Goal: Transaction & Acquisition: Purchase product/service

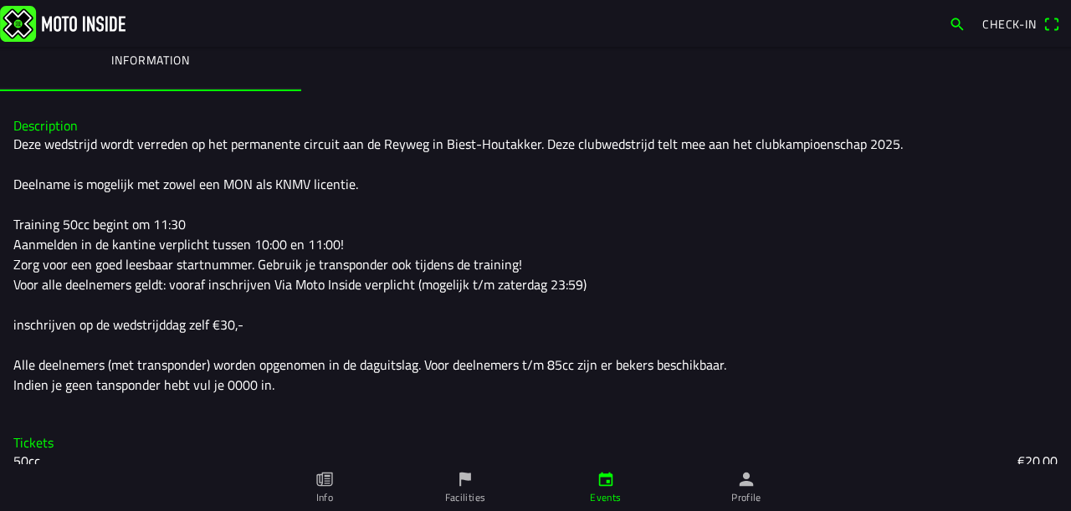
scroll to position [123, 0]
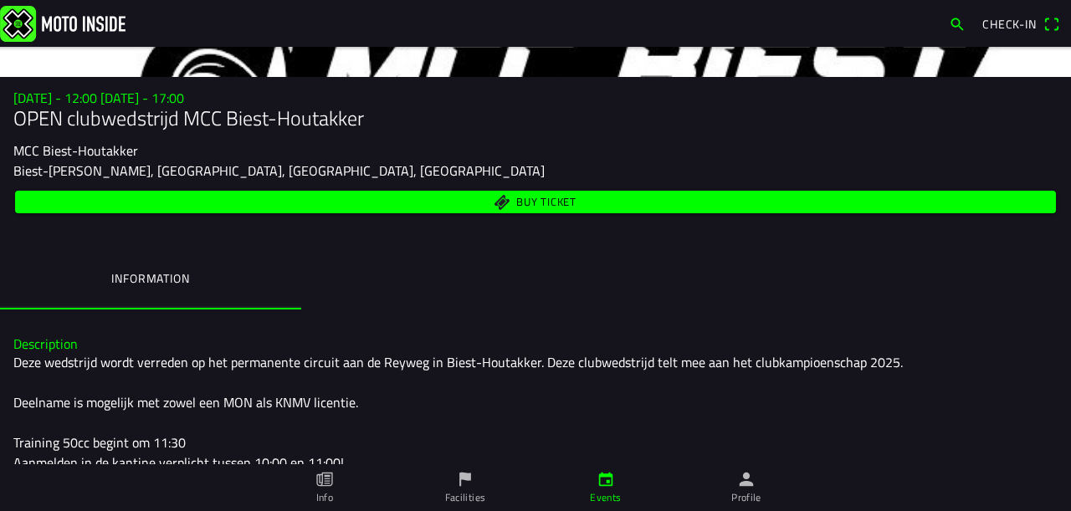
click at [1004, 23] on span "Check-in" at bounding box center [1009, 24] width 54 height 18
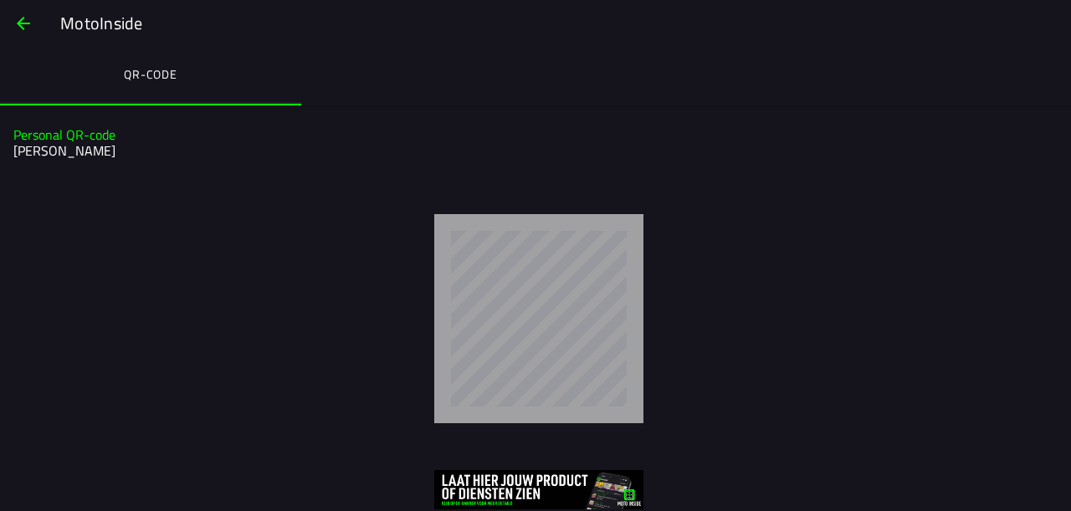
click at [32, 22] on span "button" at bounding box center [23, 23] width 20 height 40
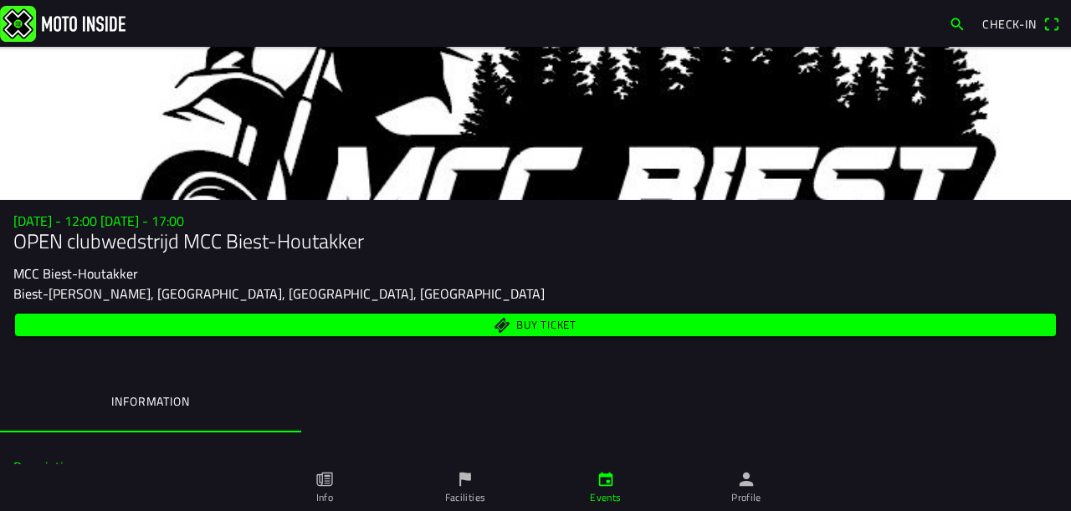
click at [1050, 27] on span "Check-in" at bounding box center [1020, 24] width 77 height 27
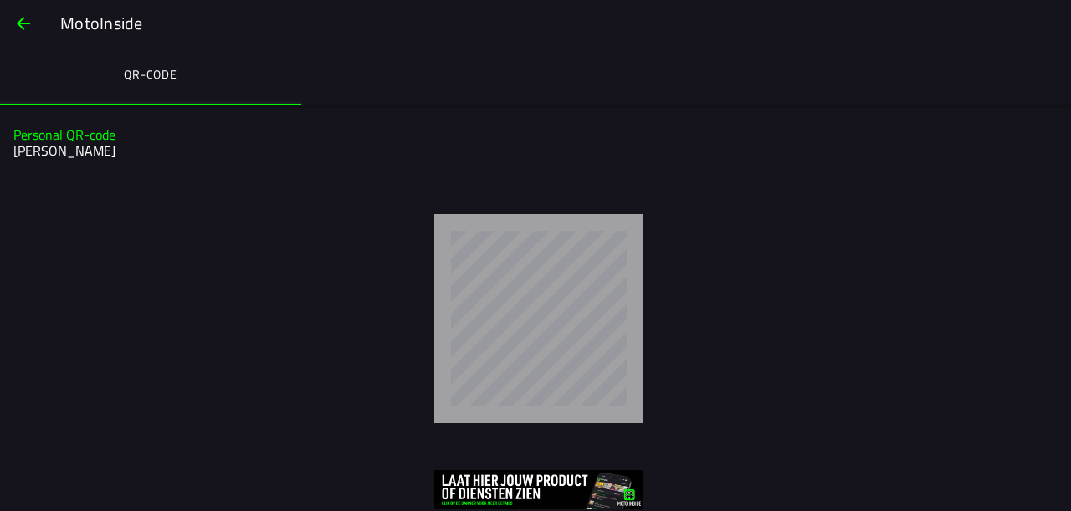
click at [16, 22] on span "button" at bounding box center [23, 23] width 20 height 40
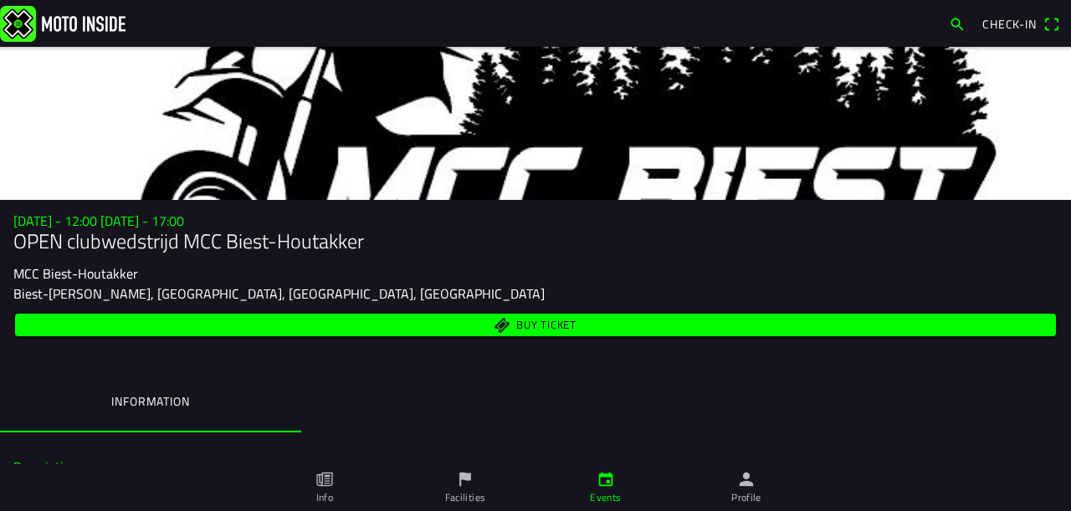
click at [987, 28] on span "Check-in" at bounding box center [1009, 24] width 54 height 18
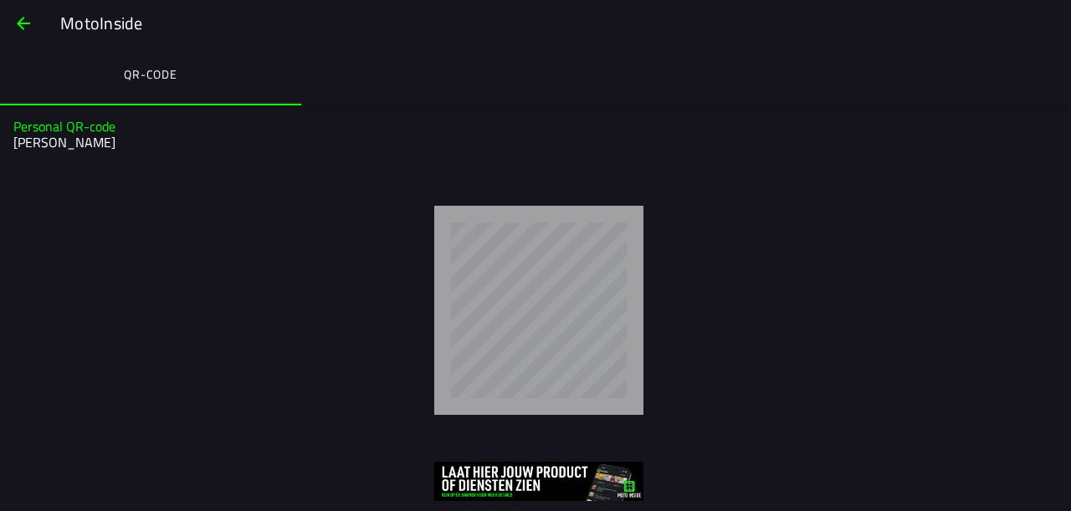
scroll to position [11, 0]
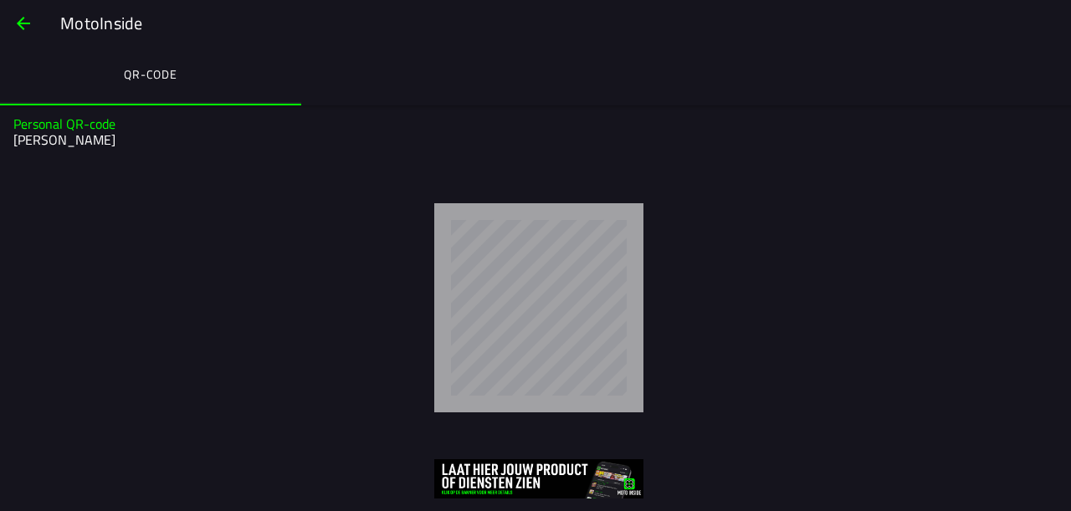
click at [15, 25] on span "button" at bounding box center [23, 23] width 20 height 40
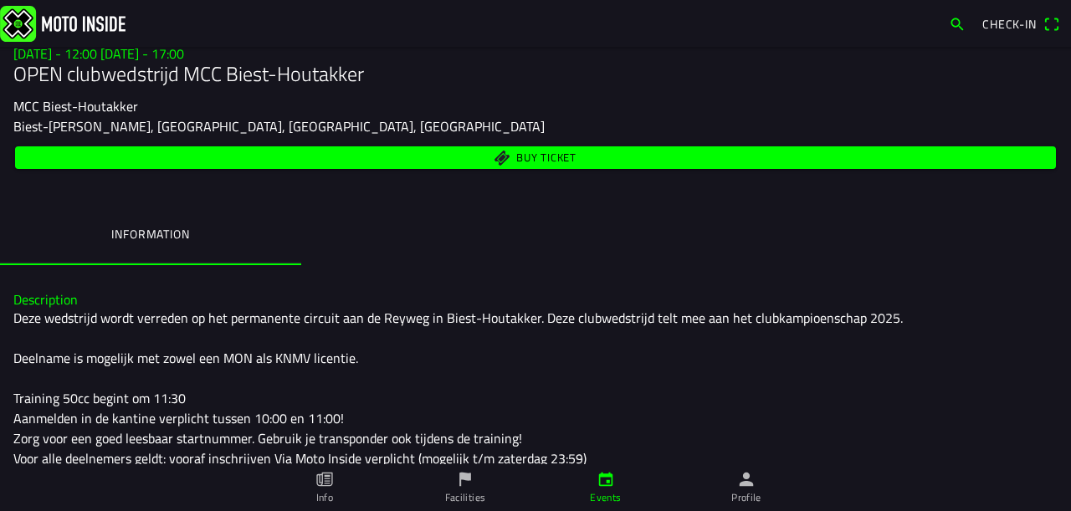
scroll to position [251, 0]
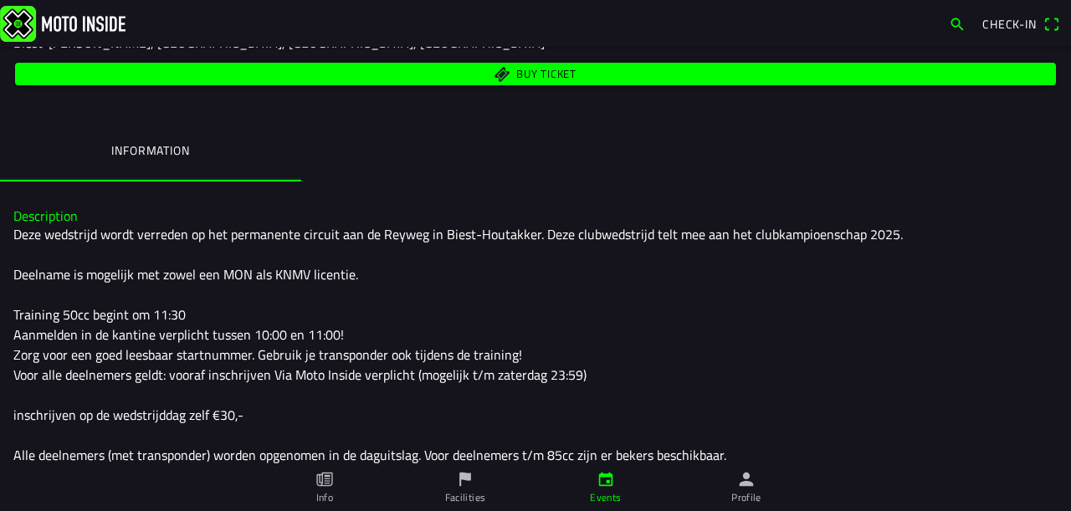
click at [628, 486] on link "Events" at bounding box center [605, 487] width 141 height 47
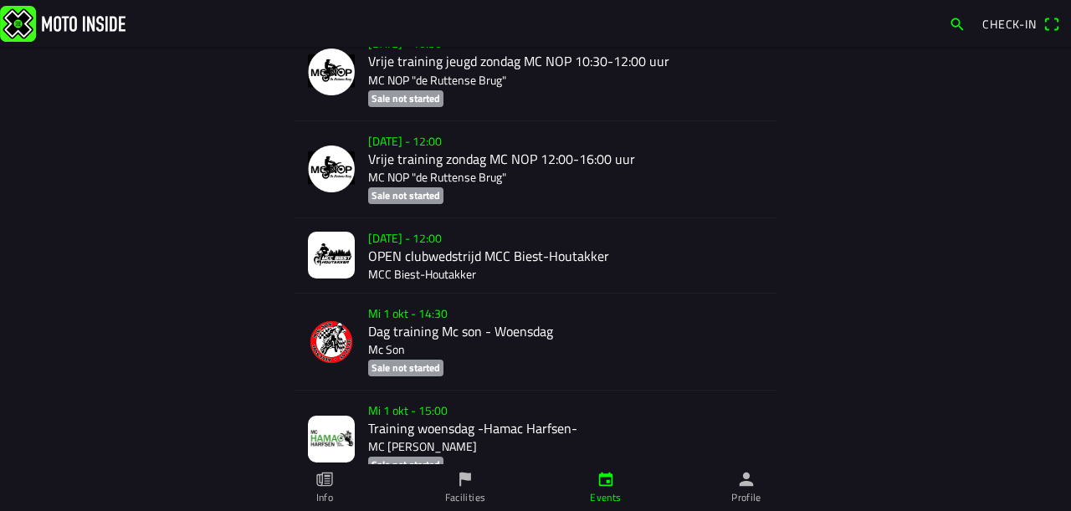
scroll to position [1505, 0]
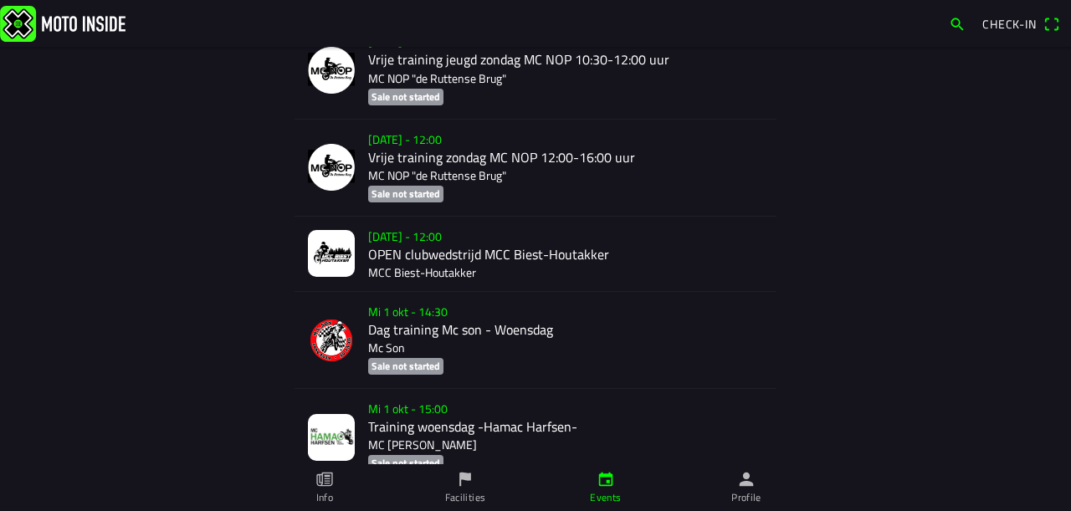
click at [378, 229] on div "[DATE] - 12:00 OPEN clubwedstrijd MCC Biest-[PERSON_NAME] MCC Biest-[PERSON_NAM…" at bounding box center [565, 254] width 395 height 74
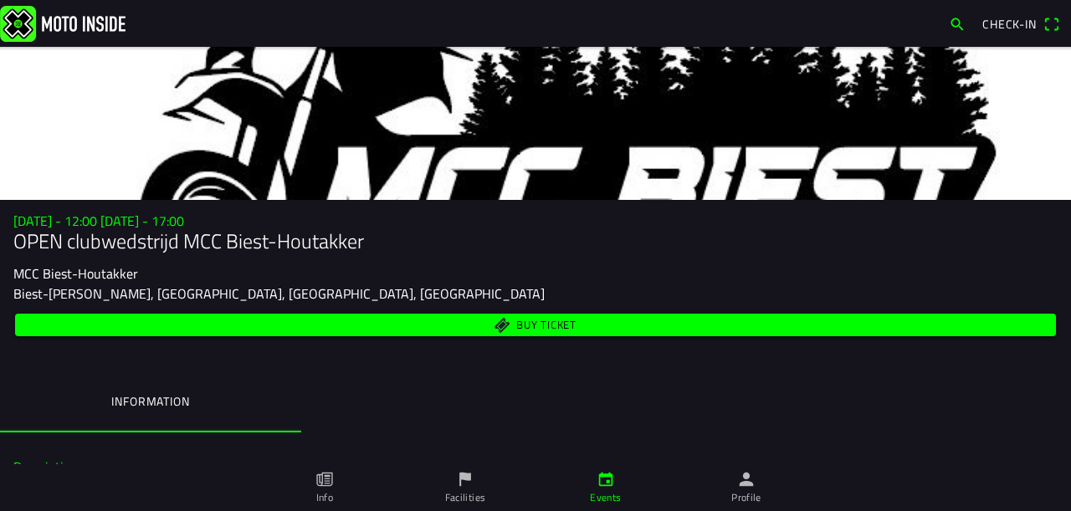
click at [1025, 25] on span "Check-in" at bounding box center [1009, 24] width 54 height 18
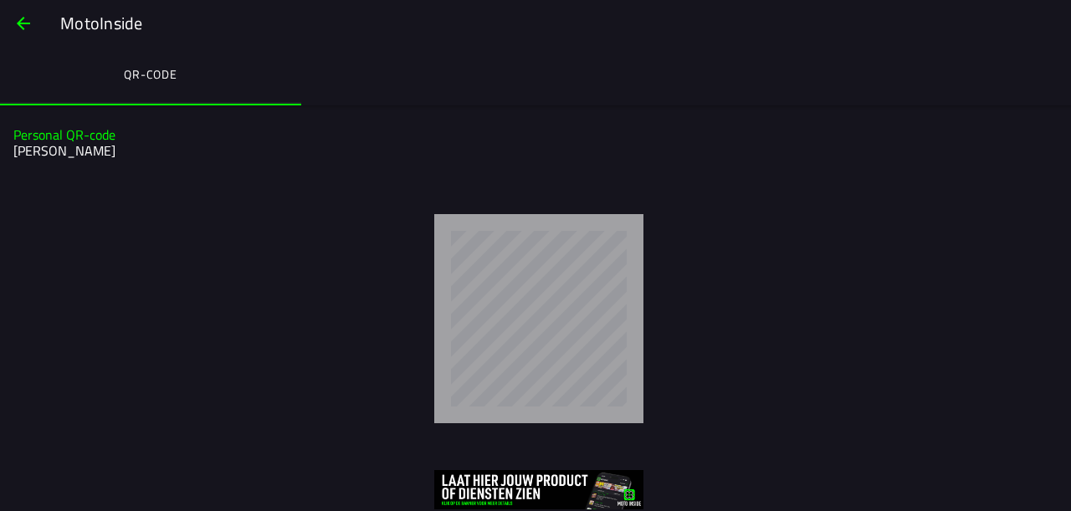
click at [97, 149] on h2 "[PERSON_NAME]" at bounding box center [533, 151] width 1040 height 16
click at [324, 75] on ion-segment "QR-code" at bounding box center [535, 76] width 1071 height 59
click at [25, 21] on span "button" at bounding box center [23, 23] width 20 height 40
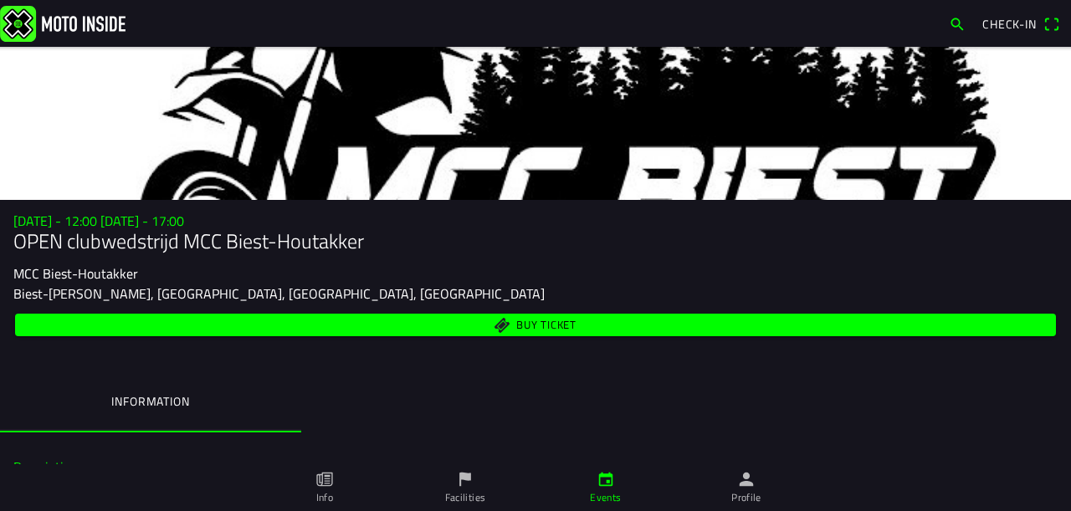
scroll to position [84, 0]
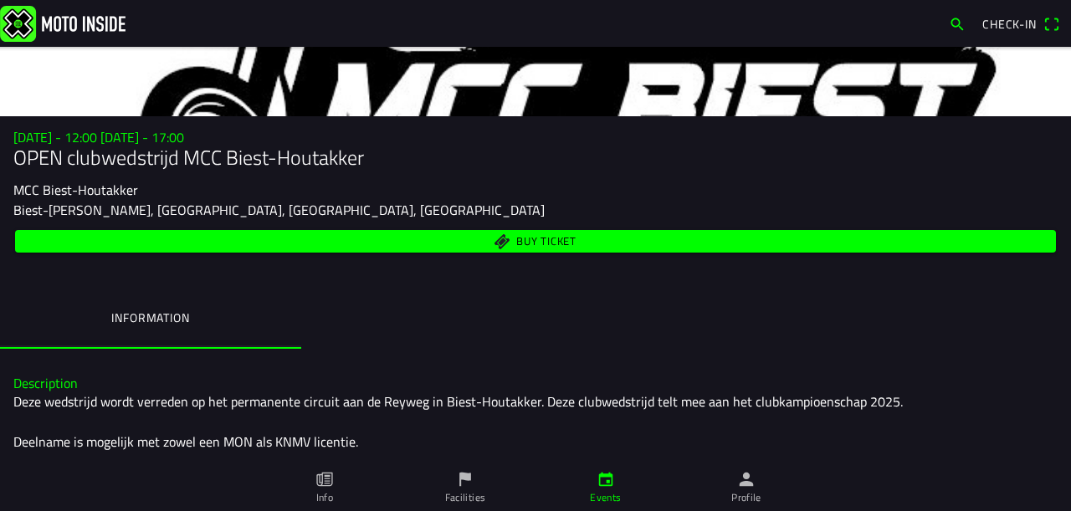
click at [458, 246] on span "Buy ticket" at bounding box center [535, 241] width 1021 height 23
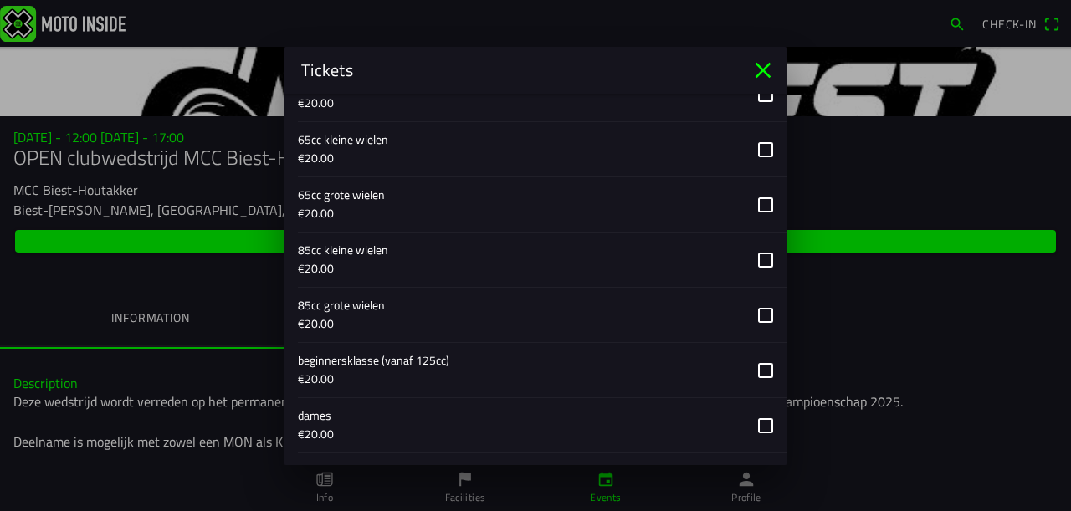
scroll to position [753, 0]
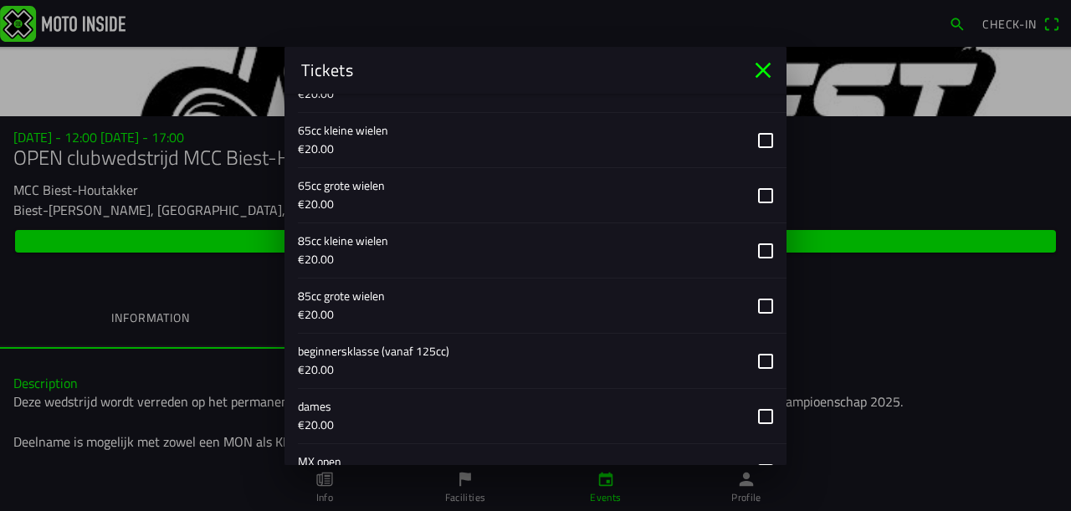
click at [746, 354] on button "button" at bounding box center [542, 361] width 488 height 54
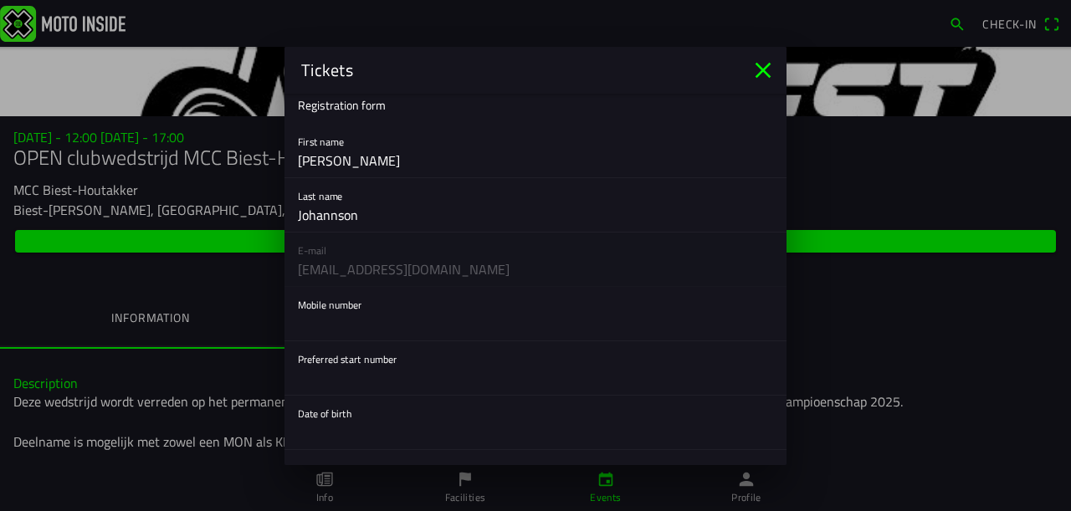
scroll to position [0, 0]
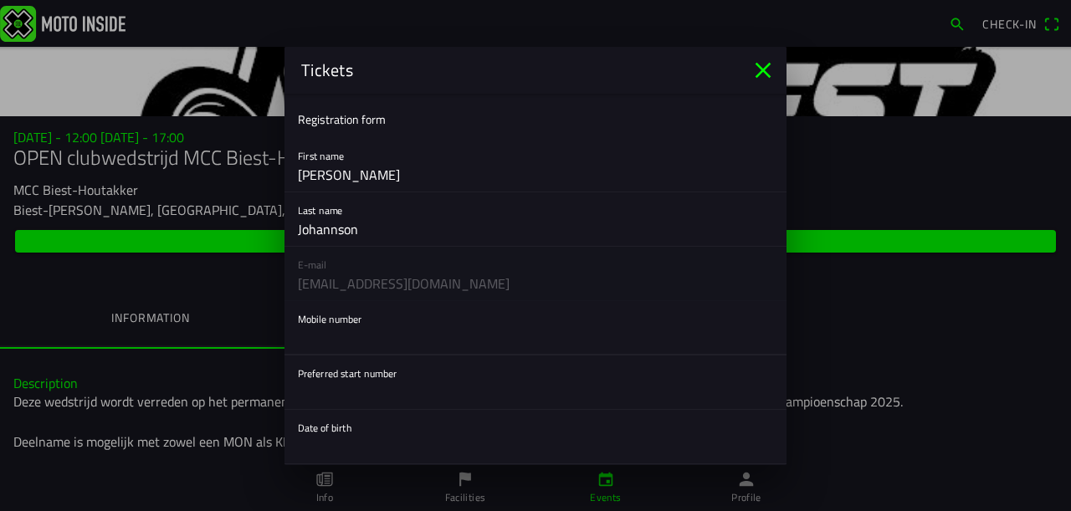
click at [333, 335] on input "text" at bounding box center [535, 337] width 475 height 33
type input "8671393"
type input "Lára"
type input "[PERSON_NAME]"
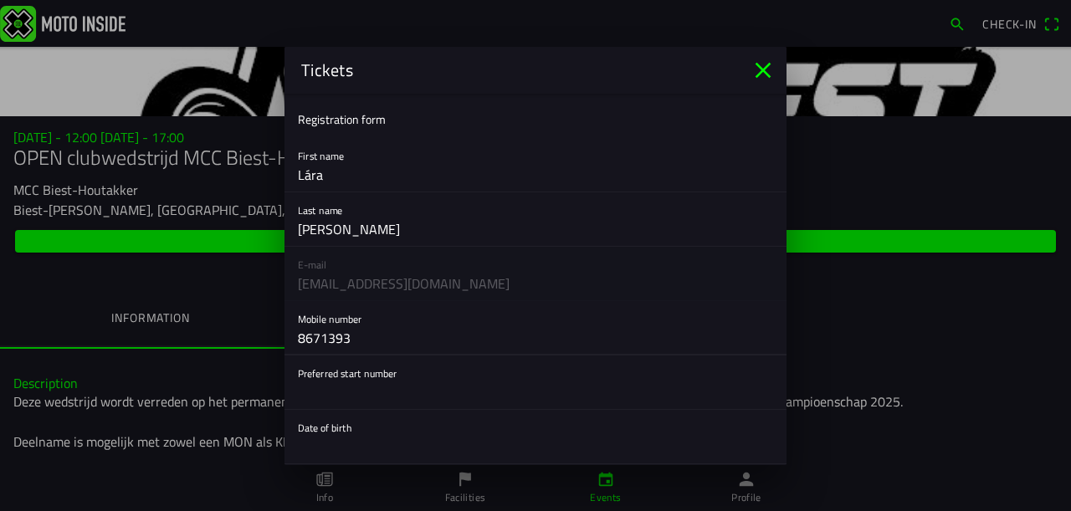
click at [294, 333] on div "Mobile number [PHONE_NUMBER]" at bounding box center [535, 328] width 502 height 54
drag, startPoint x: 373, startPoint y: 336, endPoint x: 216, endPoint y: 332, distance: 157.3
click at [216, 333] on ion-modal "Tickets Registration form First name [PERSON_NAME] Last name [PERSON_NAME] E-ma…" at bounding box center [535, 255] width 1071 height 511
type input "[PHONE_NUMBER]"
click at [325, 388] on input "text" at bounding box center [535, 392] width 475 height 33
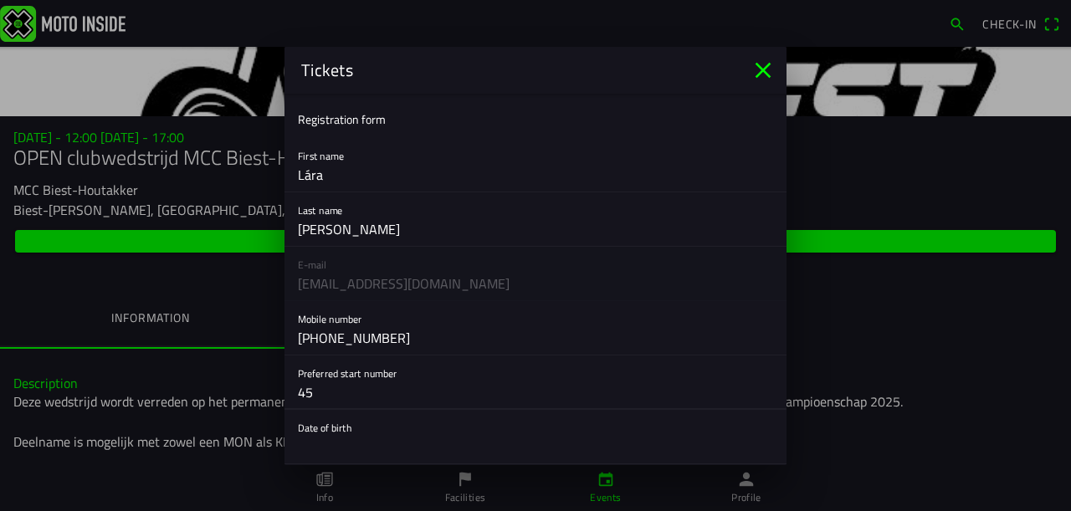
click at [348, 400] on input "45" at bounding box center [535, 392] width 475 height 33
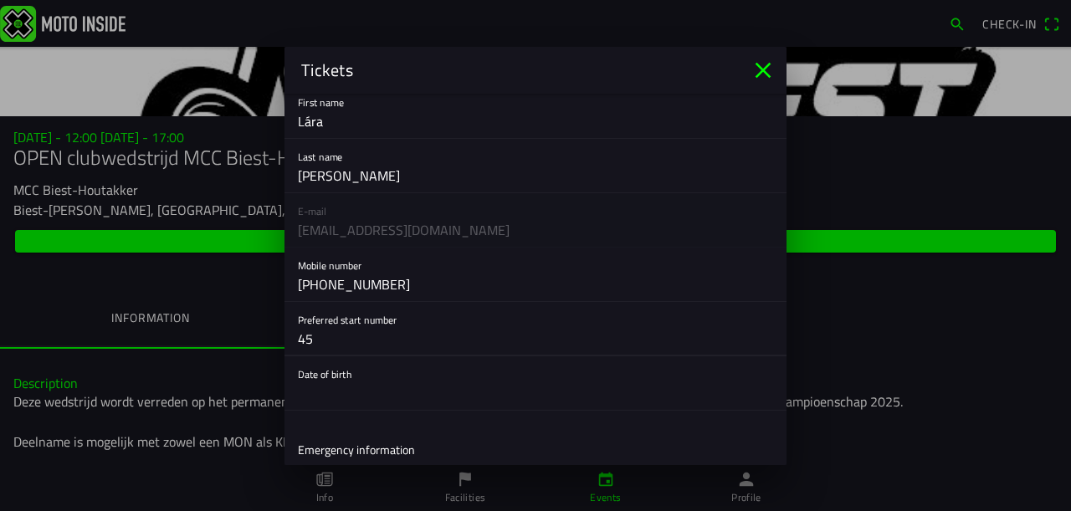
scroll to position [84, 0]
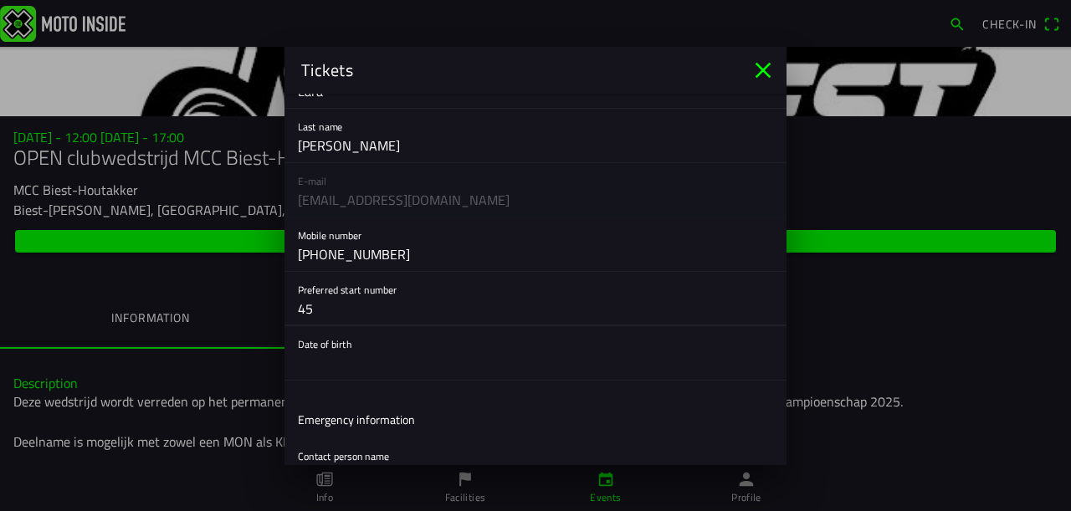
type input "45"
click at [330, 371] on button "button" at bounding box center [542, 353] width 488 height 54
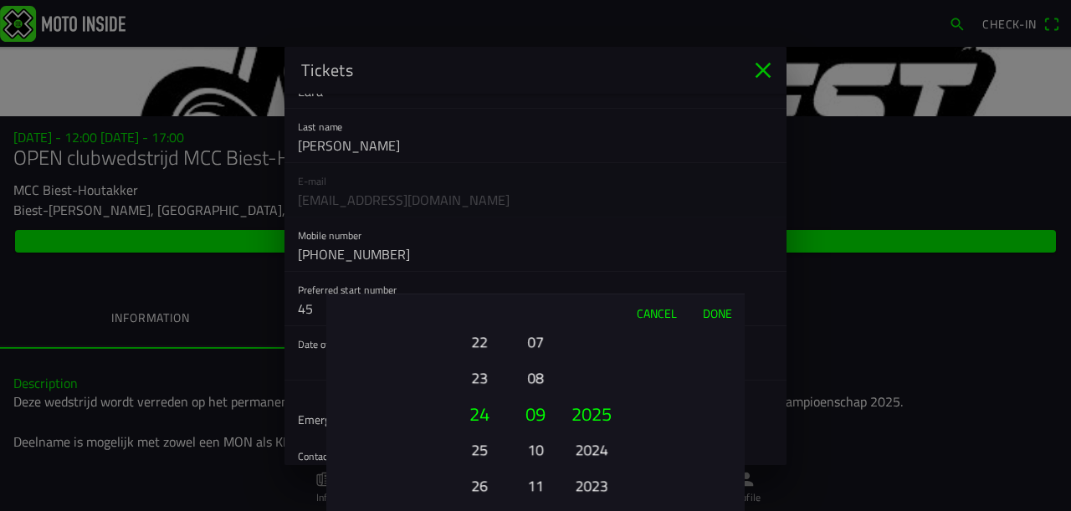
click at [483, 389] on button "23" at bounding box center [479, 377] width 46 height 29
click at [482, 339] on button "21" at bounding box center [479, 341] width 46 height 29
click at [482, 339] on button "19" at bounding box center [479, 341] width 46 height 29
click at [482, 339] on button "17" at bounding box center [479, 341] width 46 height 29
click at [482, 339] on button "15" at bounding box center [479, 341] width 46 height 29
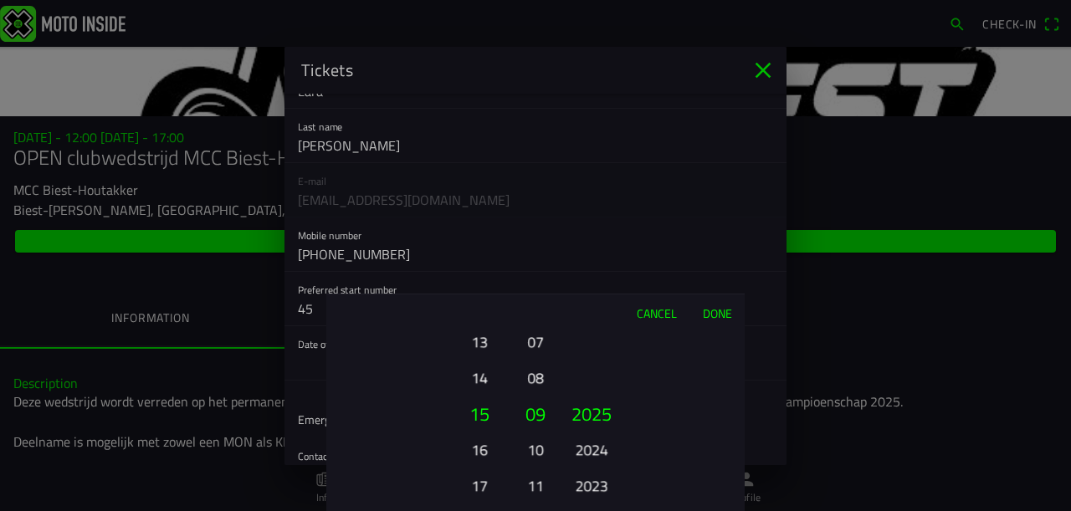
click at [482, 339] on button "13" at bounding box center [479, 341] width 46 height 29
click at [482, 339] on button "11" at bounding box center [479, 341] width 46 height 29
click at [482, 339] on button "09" at bounding box center [479, 341] width 46 height 29
click at [469, 409] on button "09" at bounding box center [479, 414] width 57 height 36
click at [545, 379] on button "08" at bounding box center [535, 377] width 23 height 29
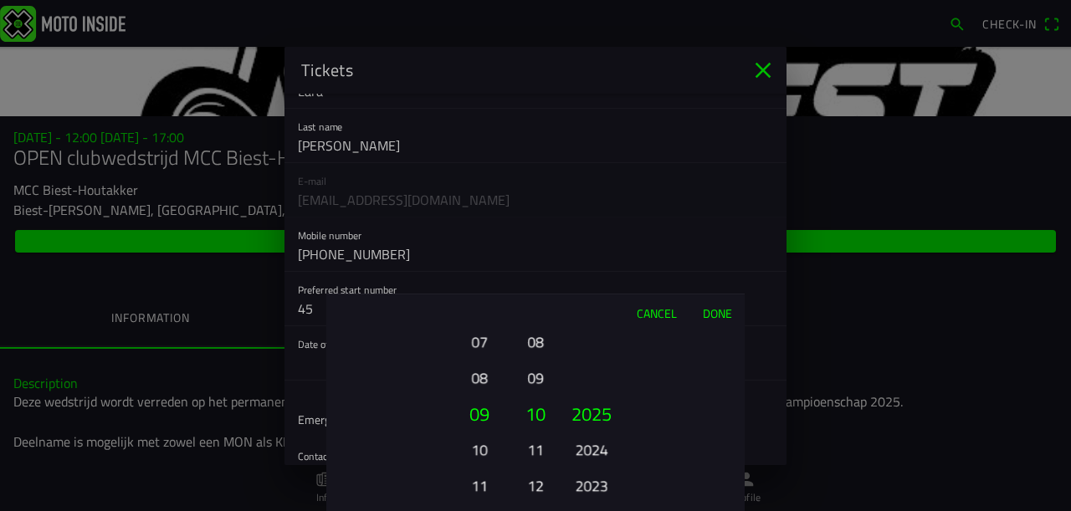
click at [536, 333] on button "08" at bounding box center [535, 341] width 23 height 29
click at [594, 441] on button "2024" at bounding box center [591, 449] width 46 height 29
click at [594, 441] on ion-picker-column "2025 2024 2023 2022 2021 2020 2019 2018 2017 2016 2015 2014 2013 2012 2011 2010…" at bounding box center [650, 421] width 188 height 180
click at [594, 441] on button "2022" at bounding box center [591, 449] width 46 height 29
click at [594, 441] on button "2021" at bounding box center [591, 449] width 46 height 29
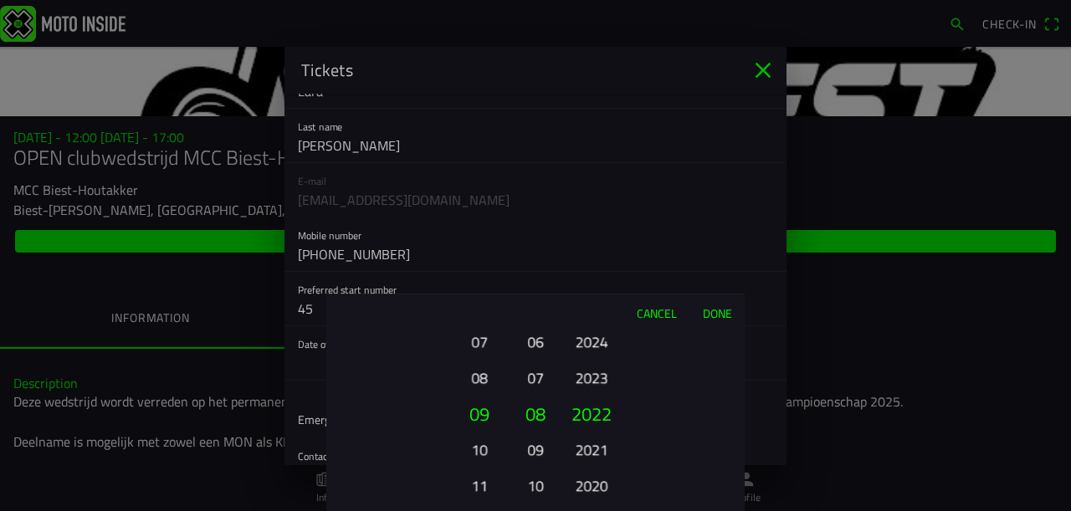
click at [594, 471] on button "2020" at bounding box center [591, 485] width 46 height 29
click at [594, 441] on ion-picker-column "2025 2024 2023 2022 2021 2020 2019 2018 2017 2016 2015 2014 2013 2012 2011 2010…" at bounding box center [650, 421] width 188 height 180
click at [594, 441] on button "2018" at bounding box center [591, 449] width 46 height 29
click at [594, 441] on ion-picker-column "2025 2024 2023 2022 2021 2020 2019 2018 2017 2016 2015 2014 2013 2012 2011 2010…" at bounding box center [650, 421] width 188 height 180
click at [594, 441] on button "2017" at bounding box center [591, 449] width 46 height 29
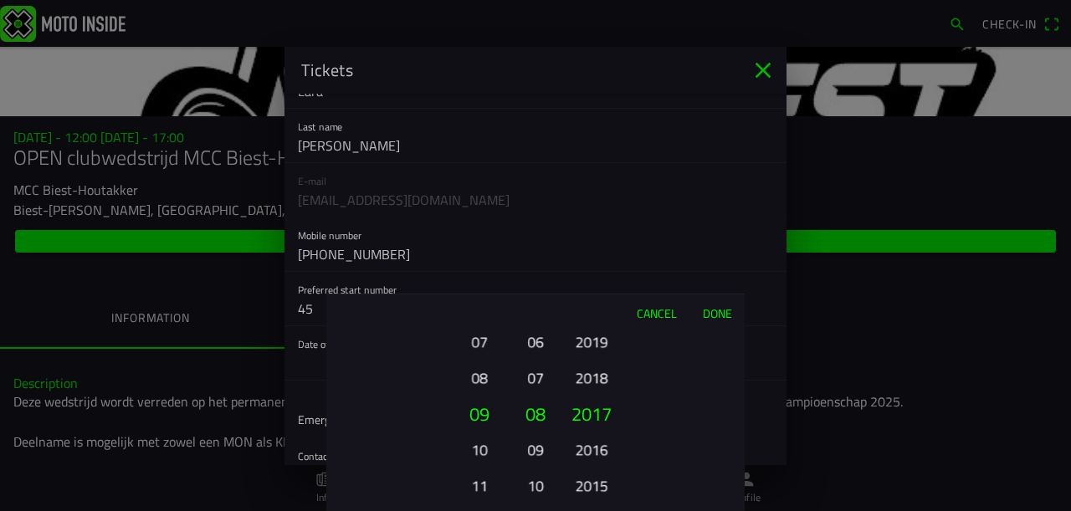
click at [594, 441] on div "2025 2024 2023 2022 2021 2020 2019 2018 2017 2016 2015 2014 2013 2012 2011 2010…" at bounding box center [591, 486] width 57 height 180
click at [594, 441] on button "2015" at bounding box center [591, 449] width 46 height 29
click at [594, 442] on ion-picker-column "2025 2024 2023 2022 2021 2020 2019 2018 2017 2016 2015 2014 2013 2012 2011 2010…" at bounding box center [650, 421] width 188 height 180
click at [594, 442] on div "2025 2024 2023 2022 2021 2020 2019 2018 2017 2016 2015 2014 2013 2012 2011 2010…" at bounding box center [591, 486] width 57 height 180
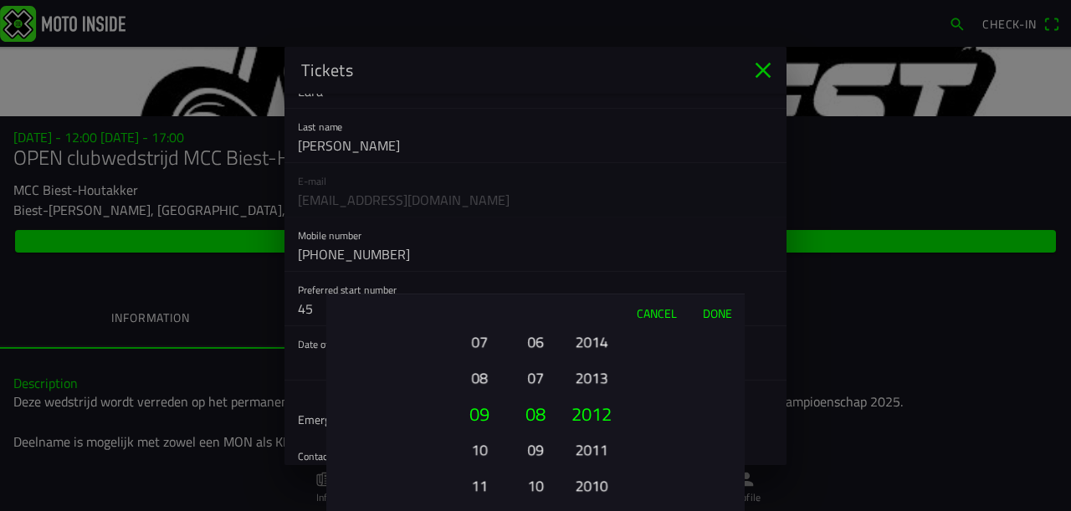
click at [594, 442] on button "2011" at bounding box center [591, 449] width 46 height 29
click at [594, 442] on ion-picker-column "2025 2024 2023 2022 2021 2020 2019 2018 2017 2016 2015 2014 2013 2012 2011 2010…" at bounding box center [650, 421] width 188 height 180
click at [706, 318] on button "Done" at bounding box center [716, 312] width 55 height 37
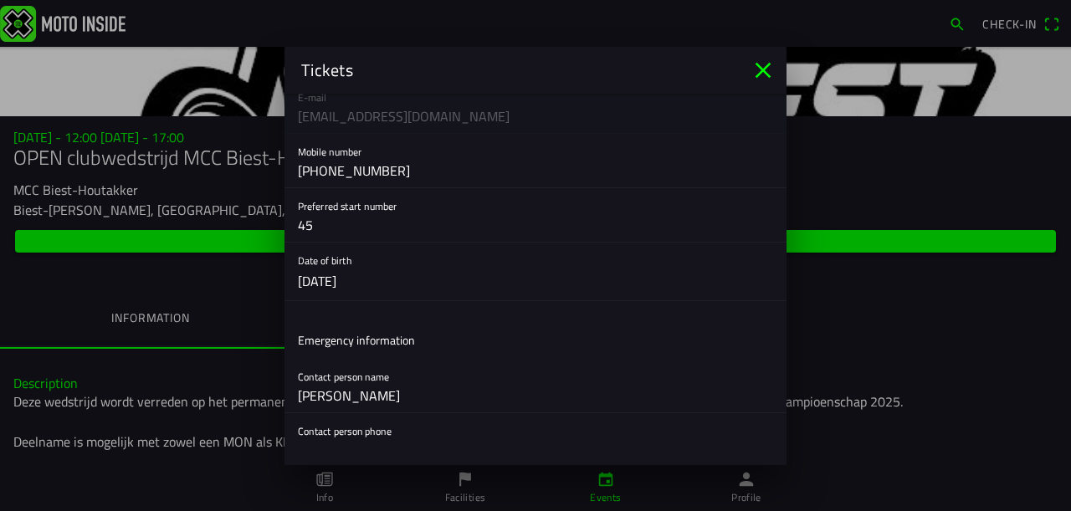
scroll to position [251, 0]
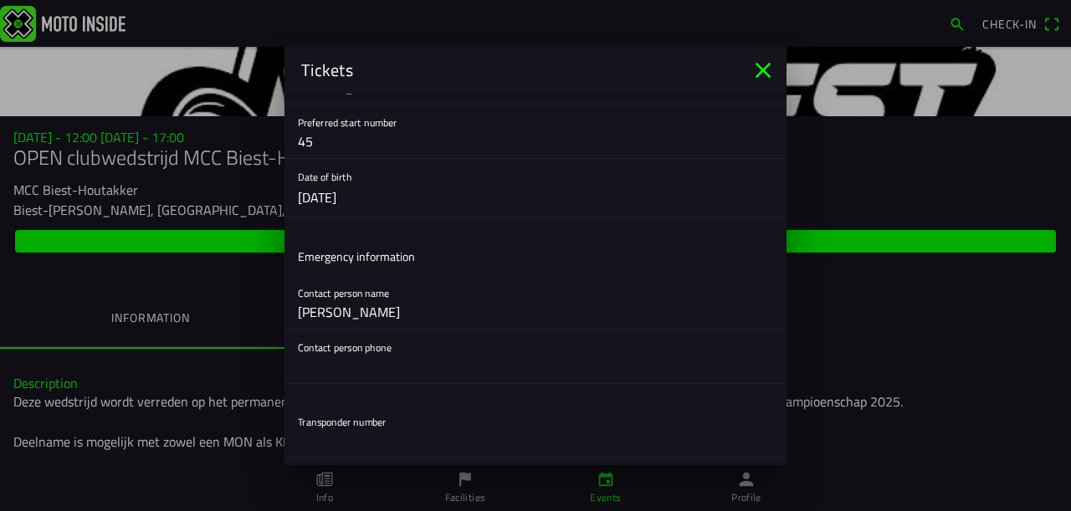
click at [365, 318] on input "[PERSON_NAME]" at bounding box center [535, 311] width 475 height 33
drag, startPoint x: 457, startPoint y: 317, endPoint x: 0, endPoint y: 236, distance: 464.6
click at [0, 236] on ion-modal "Tickets Registration form First name [PERSON_NAME] Last name [PERSON_NAME] E-ma…" at bounding box center [535, 255] width 1071 height 511
type input "[PERSON_NAME]"
click at [297, 370] on div "Contact person phone" at bounding box center [535, 357] width 502 height 54
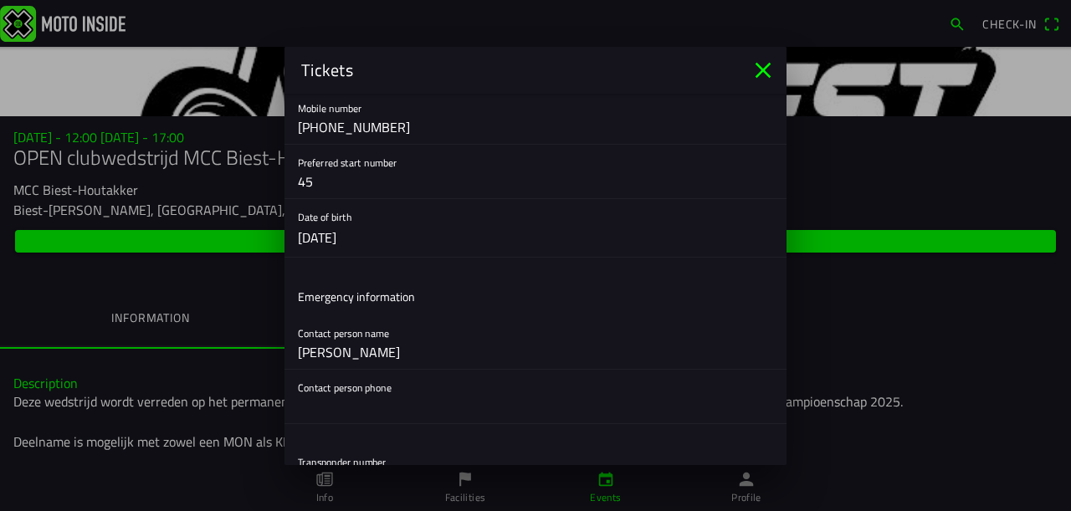
scroll to position [241, 0]
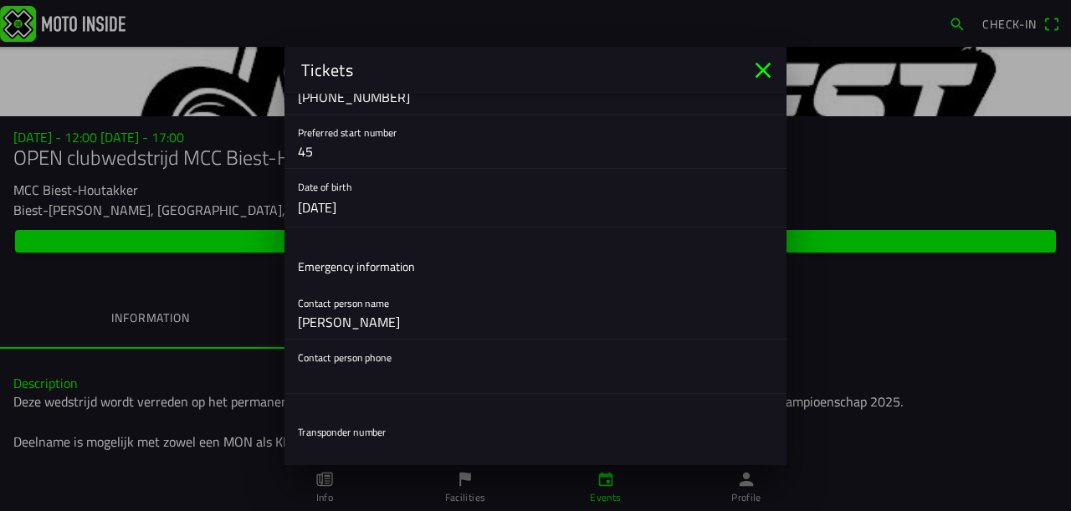
click at [336, 379] on input "text" at bounding box center [535, 376] width 475 height 33
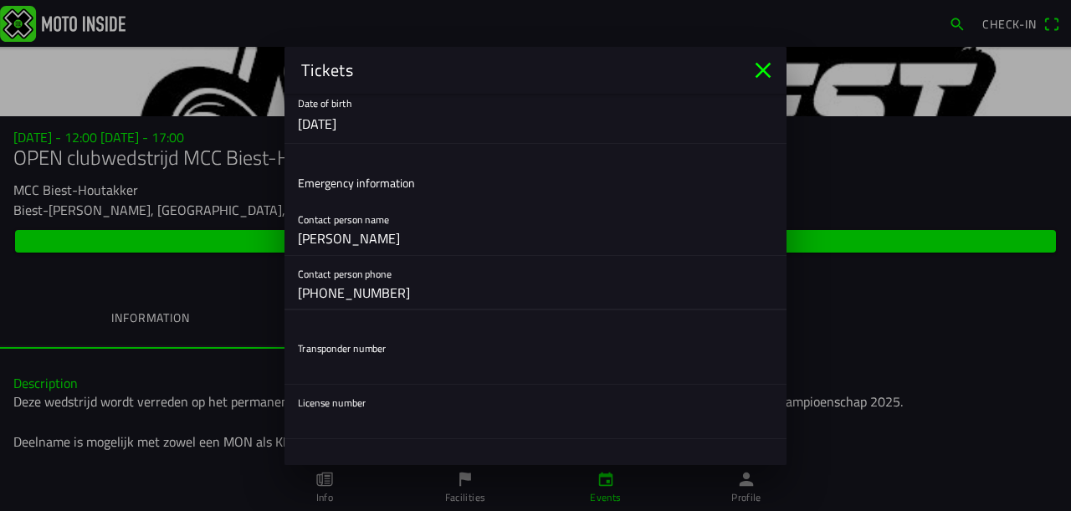
type input "[PHONE_NUMBER]"
click at [341, 367] on input "text" at bounding box center [535, 366] width 475 height 33
type input "0000"
click at [359, 422] on input "text" at bounding box center [535, 421] width 475 height 33
type input "942174"
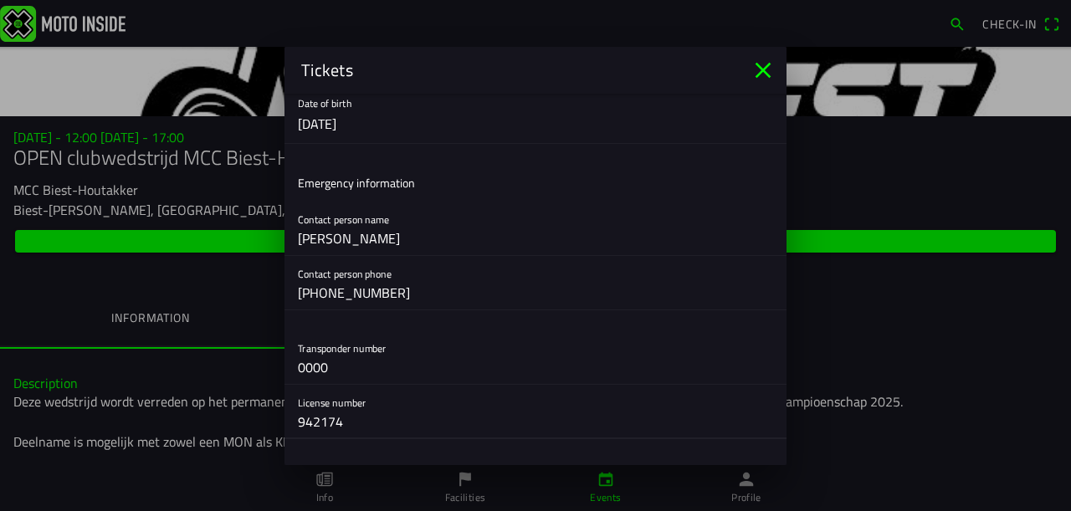
click at [461, 393] on div "License number 942174" at bounding box center [535, 412] width 475 height 54
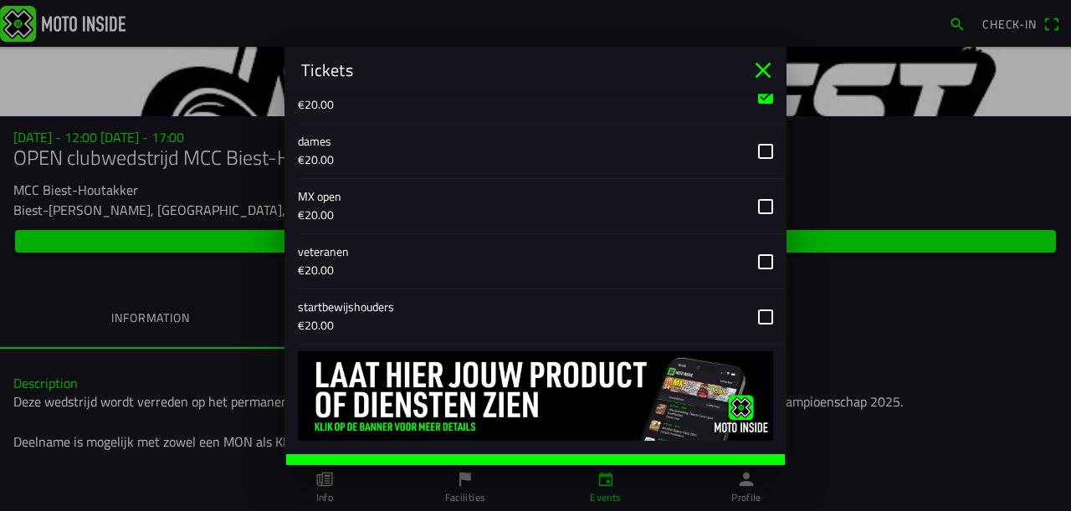
scroll to position [1038, 0]
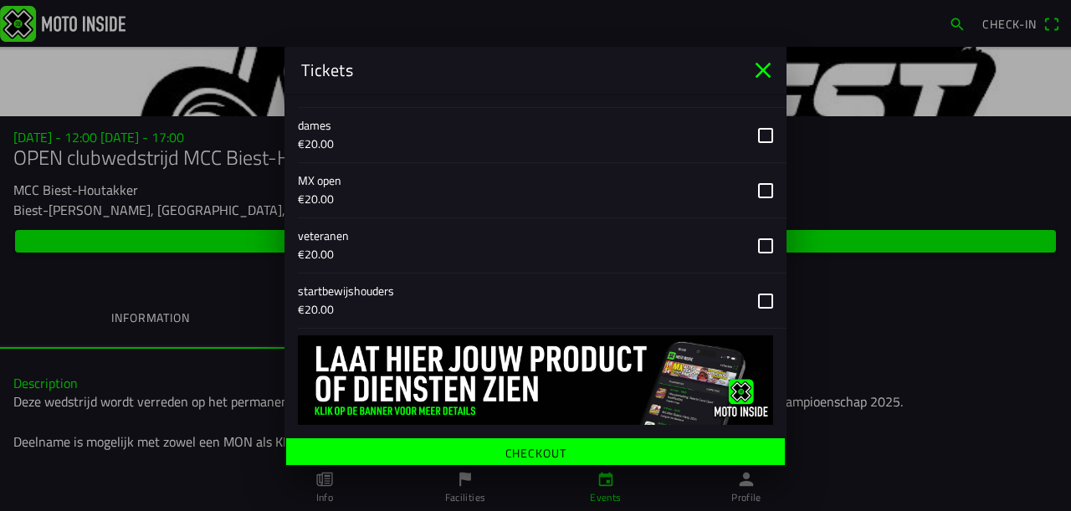
click at [505, 448] on ion-label "Checkout" at bounding box center [535, 453] width 61 height 12
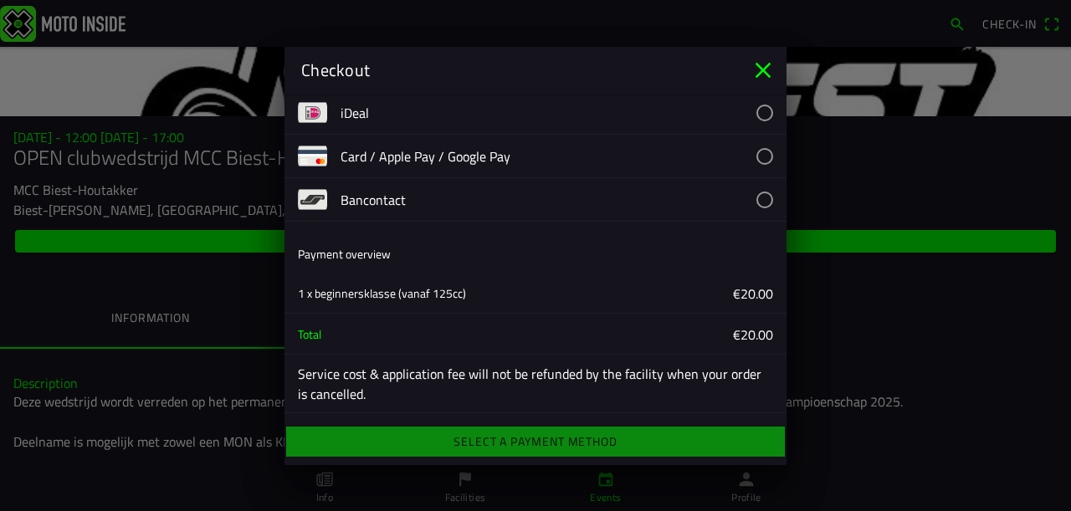
scroll to position [47, 0]
click at [753, 148] on button "button" at bounding box center [563, 156] width 446 height 43
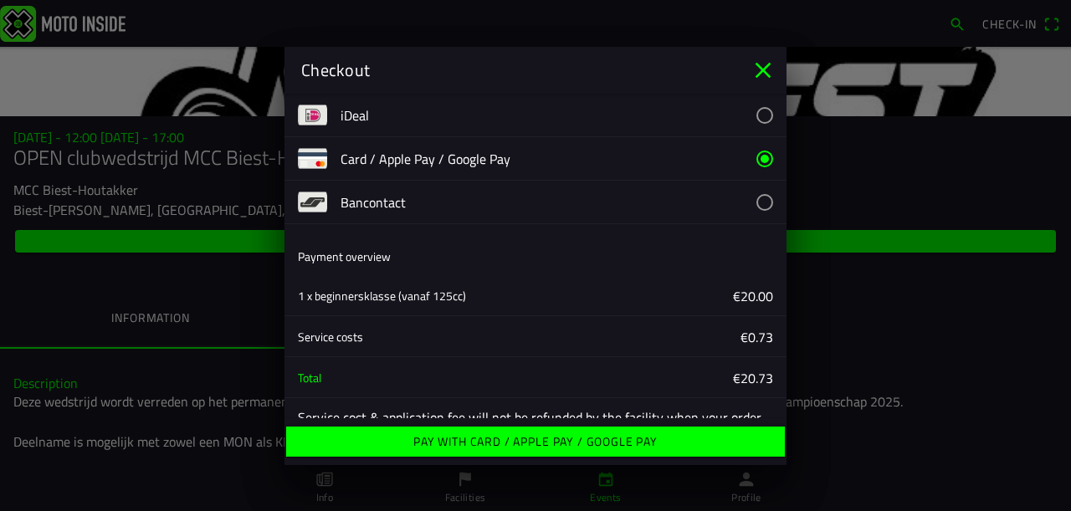
scroll to position [88, 0]
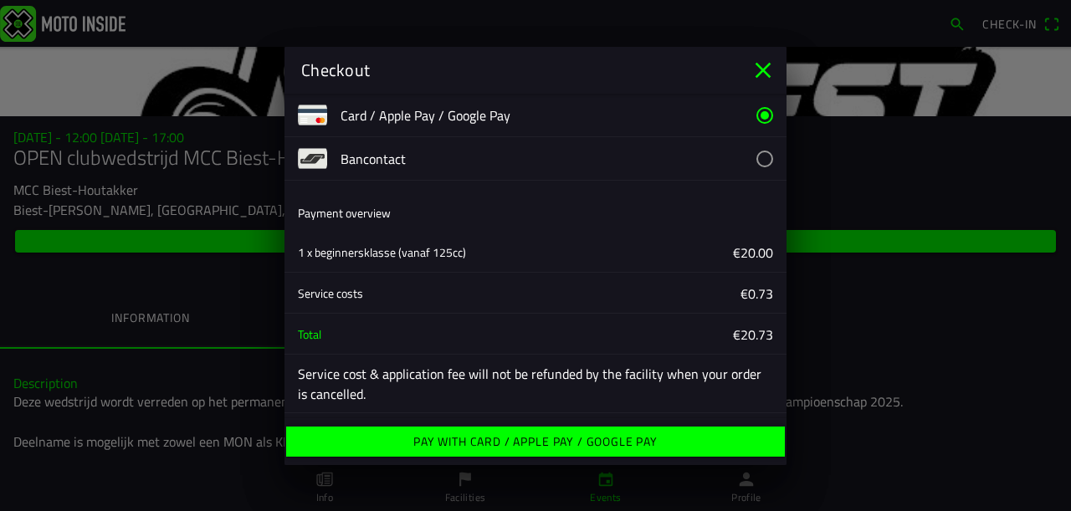
click at [759, 65] on icon "close" at bounding box center [762, 70] width 27 height 27
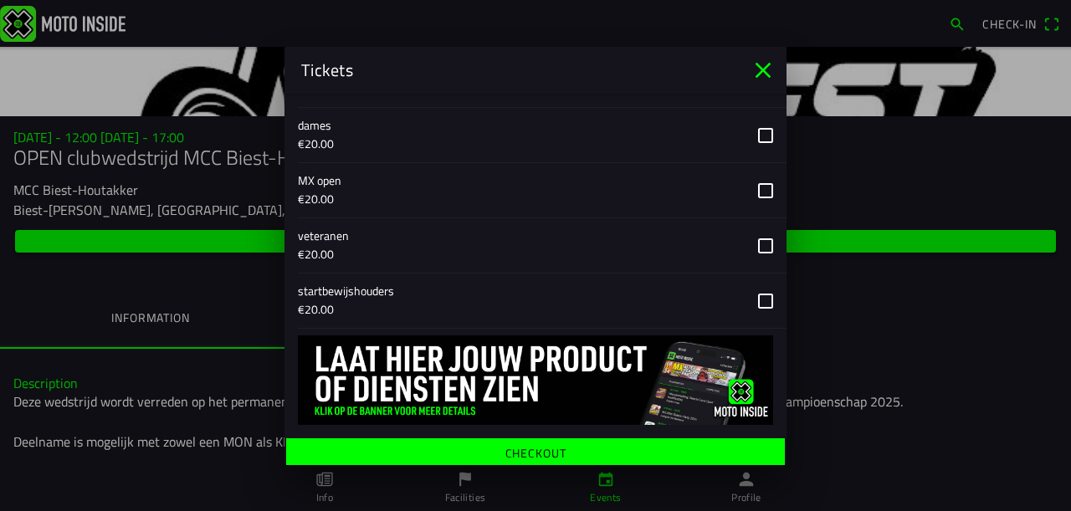
scroll to position [954, 0]
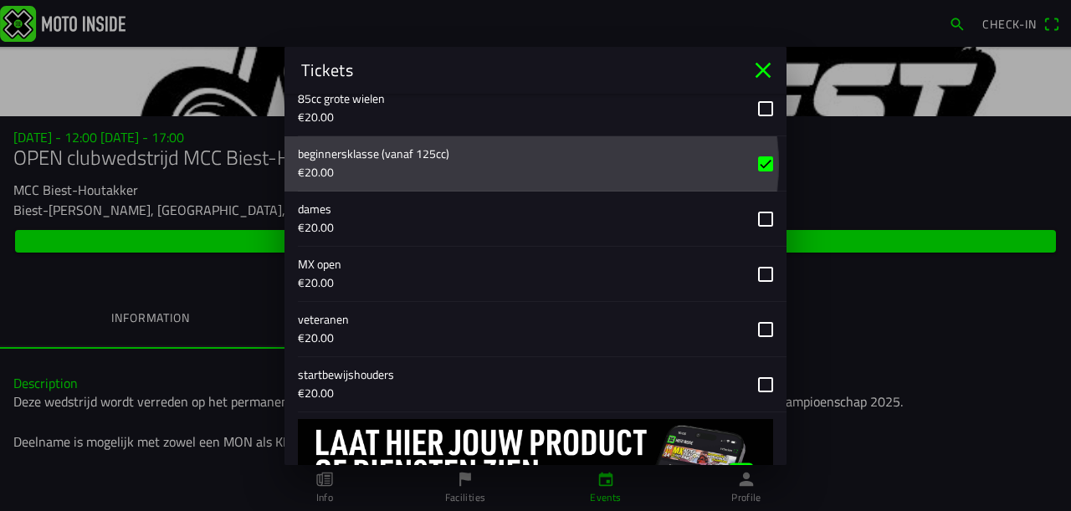
drag, startPoint x: 449, startPoint y: 151, endPoint x: 274, endPoint y: 148, distance: 174.8
click at [274, 148] on ion-modal "Tickets Registration form First name [PERSON_NAME] Last name [PERSON_NAME] E-ma…" at bounding box center [535, 255] width 1071 height 511
drag, startPoint x: 294, startPoint y: 146, endPoint x: 371, endPoint y: 146, distance: 76.9
click at [371, 146] on div "beginnersklasse (vanaf 125cc) €20.00" at bounding box center [535, 163] width 502 height 55
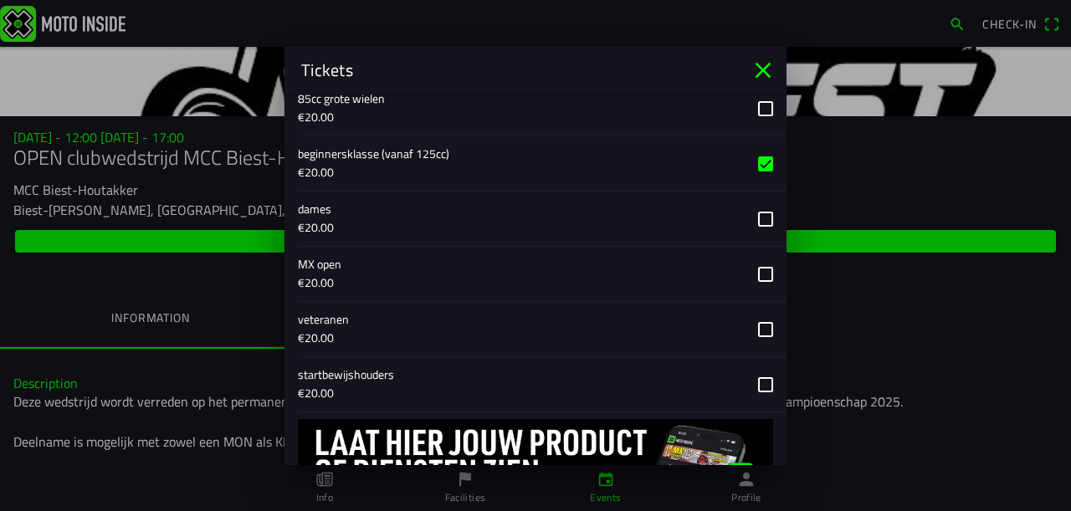
click at [419, 162] on button "button" at bounding box center [542, 163] width 488 height 54
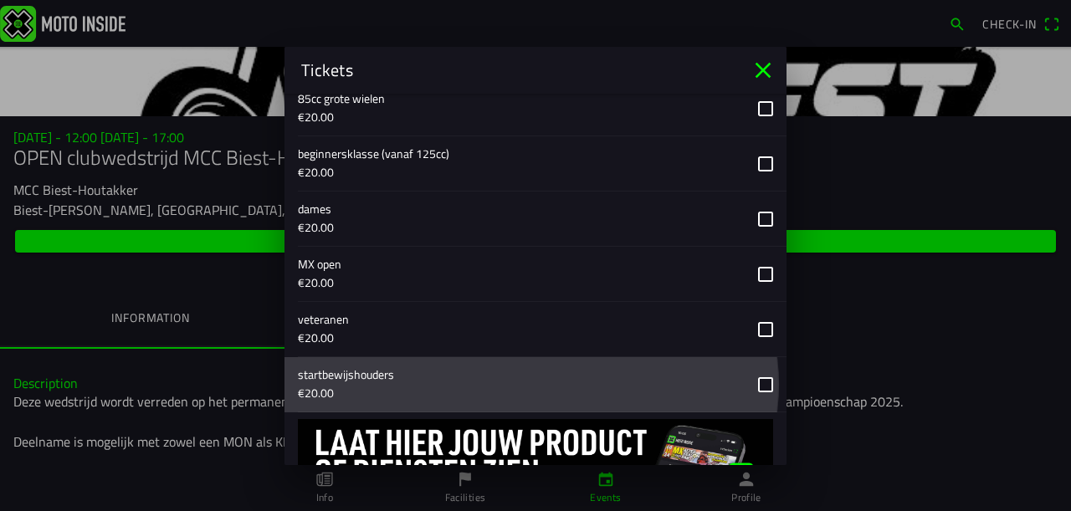
drag, startPoint x: 411, startPoint y: 378, endPoint x: 318, endPoint y: 370, distance: 93.2
click at [318, 370] on button "button" at bounding box center [542, 384] width 488 height 54
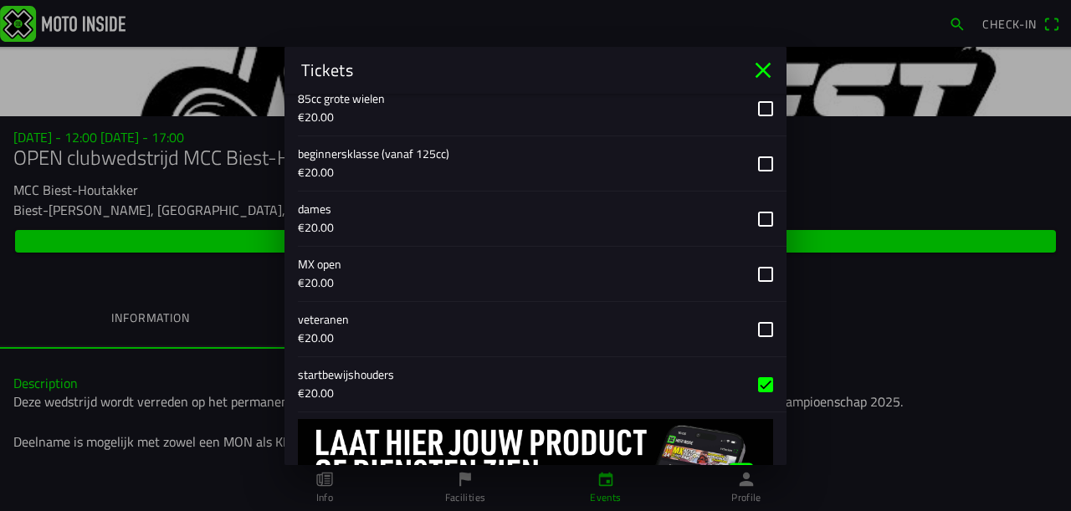
click at [301, 366] on button "button" at bounding box center [542, 384] width 488 height 54
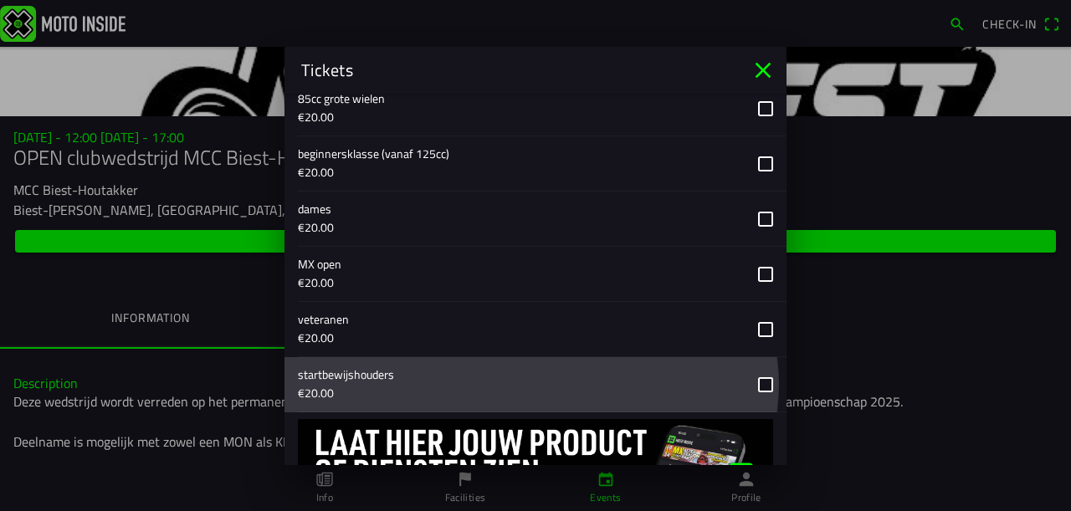
drag, startPoint x: 288, startPoint y: 368, endPoint x: 379, endPoint y: 369, distance: 91.2
click at [378, 370] on div "startbewijshouders €20.00" at bounding box center [535, 384] width 502 height 55
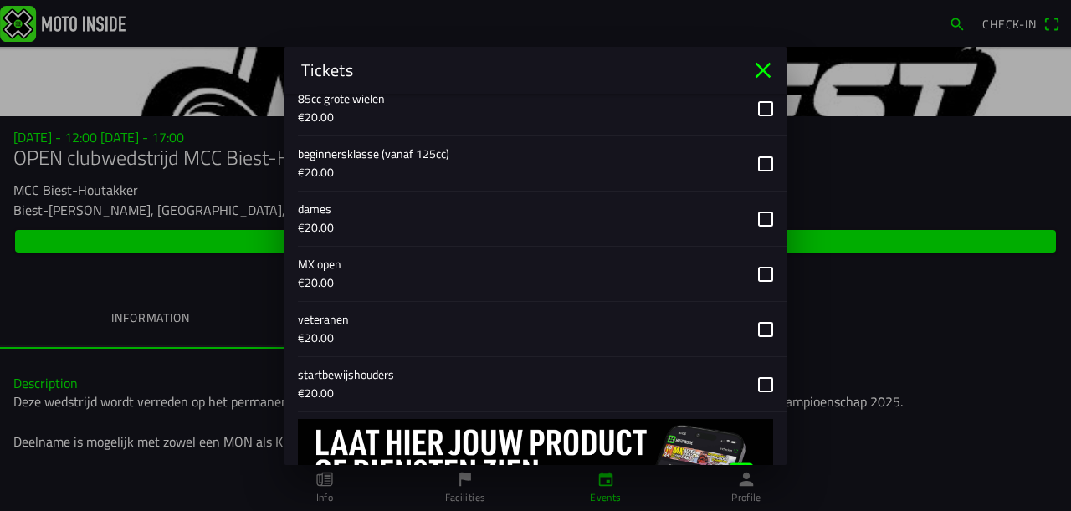
copy ion-text
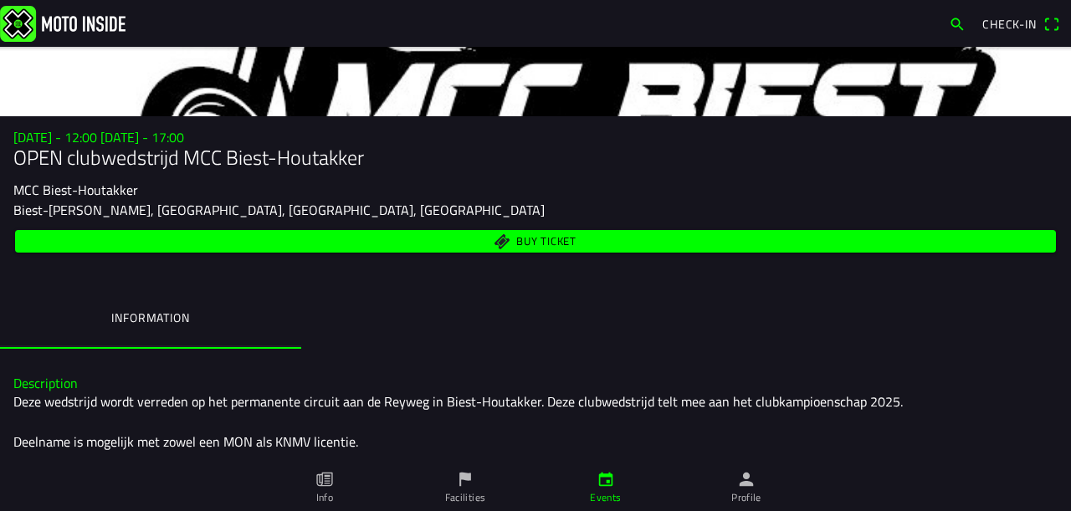
click at [901, 327] on ion-backdrop at bounding box center [535, 255] width 1071 height 511
click at [543, 238] on span "Buy ticket" at bounding box center [546, 241] width 60 height 11
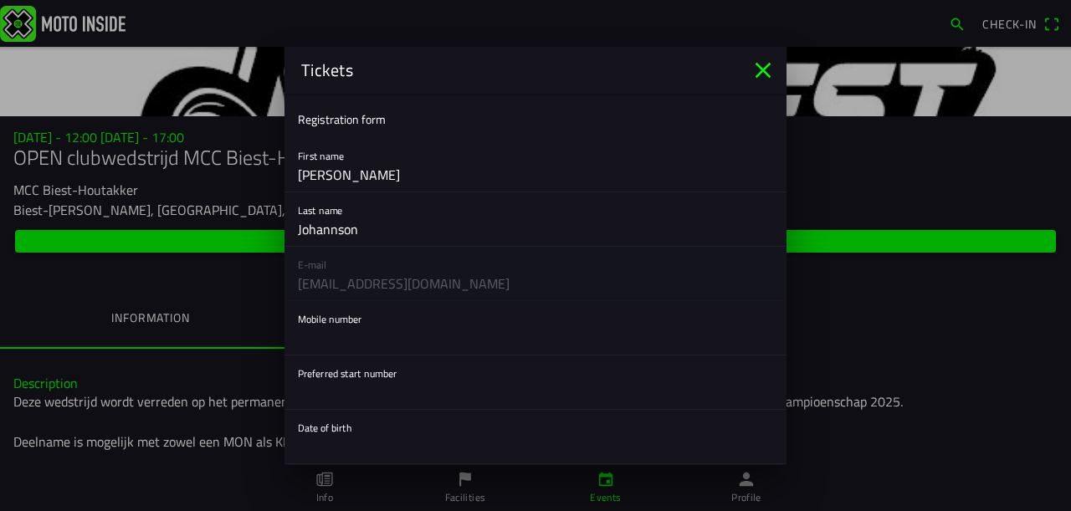
click at [309, 343] on input "text" at bounding box center [535, 337] width 475 height 33
type input "[PHONE_NUMBER]"
click at [364, 395] on input "text" at bounding box center [535, 392] width 475 height 33
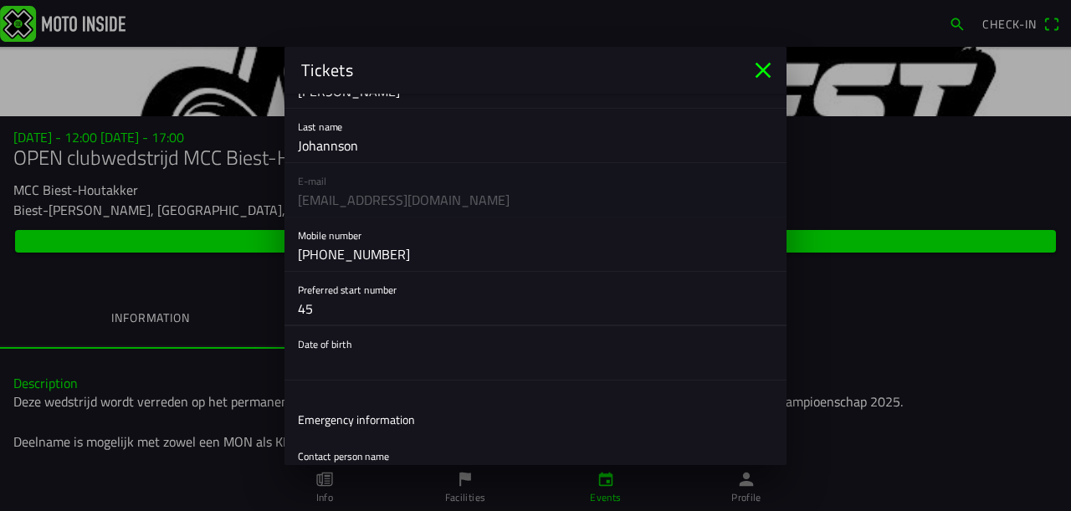
type input "45"
click at [330, 374] on button "button" at bounding box center [542, 353] width 488 height 54
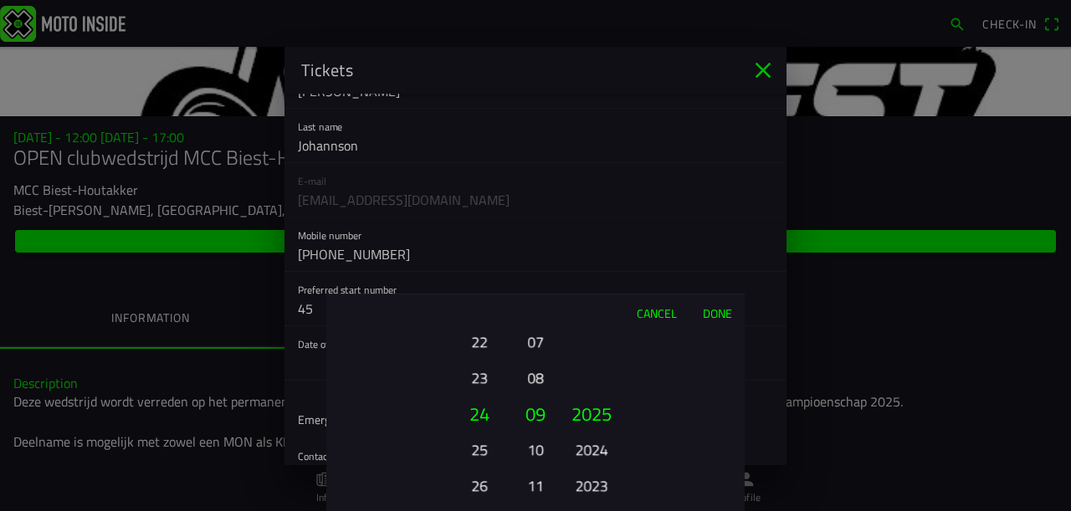
click at [468, 342] on button "22" at bounding box center [479, 341] width 46 height 29
click at [468, 342] on button "20" at bounding box center [479, 341] width 46 height 29
click at [468, 342] on button "18" at bounding box center [479, 341] width 46 height 29
click at [468, 396] on div "01 02 03 04 05 06 07 08 09 10 11 12 13 14 15 16 17 18 19 20 21 22 23 24 25 26 2…" at bounding box center [479, 486] width 57 height 180
click at [468, 342] on button "14" at bounding box center [479, 341] width 46 height 29
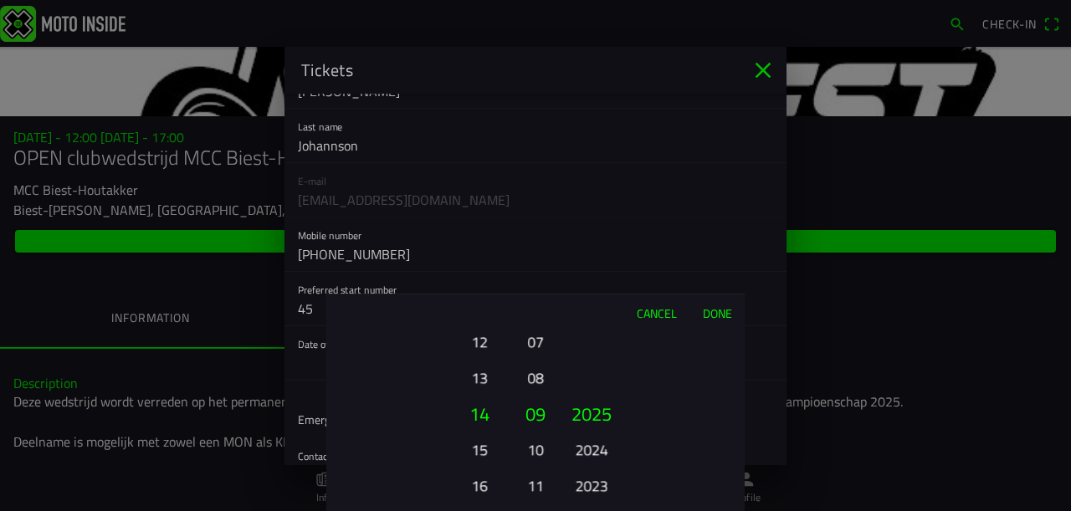
click at [468, 396] on div "01 02 03 04 05 06 07 08 09 10 11 12 13 14 15 16 17 18 19 20 21 22 23 24 25 26 2…" at bounding box center [479, 486] width 57 height 180
click at [468, 342] on ion-picker-column "01 02 03 04 05 06 07 08 09 10 11 12 13 14 15 16 17 18 19 20 21 22 23 24 25 26 2…" at bounding box center [420, 421] width 188 height 180
click at [475, 373] on button "09" at bounding box center [479, 377] width 46 height 29
click at [525, 376] on button "08" at bounding box center [535, 377] width 23 height 29
click at [586, 487] on button "2023" at bounding box center [591, 485] width 46 height 29
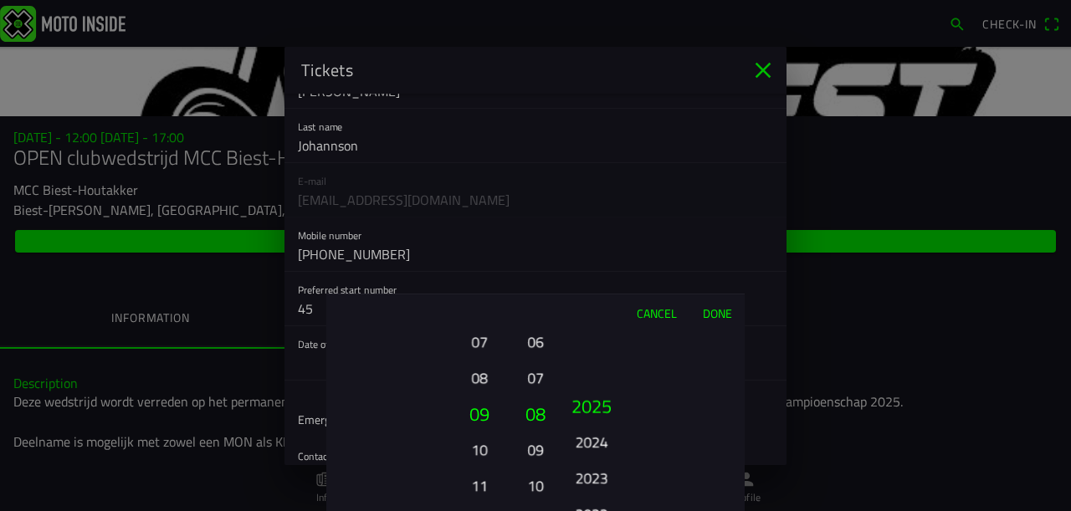
click at [587, 483] on button "2023" at bounding box center [591, 477] width 46 height 29
click at [587, 483] on div "2025 2024 2023 2022 2021 2020 2019 2018 2017 2016 2015 2014 2013 2012 2011 2010…" at bounding box center [591, 486] width 57 height 180
click at [587, 483] on button "2019" at bounding box center [591, 485] width 46 height 29
click at [587, 483] on ion-picker-column "2025 2024 2023 2022 2021 2020 2019 2018 2017 2016 2015 2014 2013 2012 2011 2010…" at bounding box center [650, 421] width 188 height 180
click at [587, 483] on button "2015" at bounding box center [591, 485] width 46 height 29
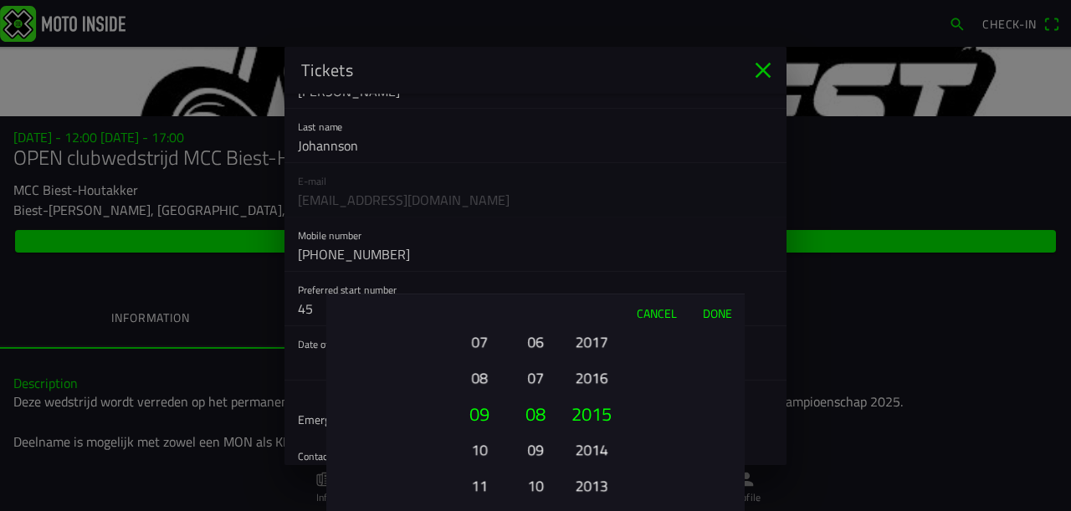
click at [587, 483] on div "2025 2024 2023 2022 2021 2020 2019 2018 2017 2016 2015 2014 2013 2012 2011 2010…" at bounding box center [591, 486] width 57 height 180
click at [590, 460] on button "2010" at bounding box center [591, 449] width 46 height 29
click at [706, 314] on button "Done" at bounding box center [716, 312] width 55 height 37
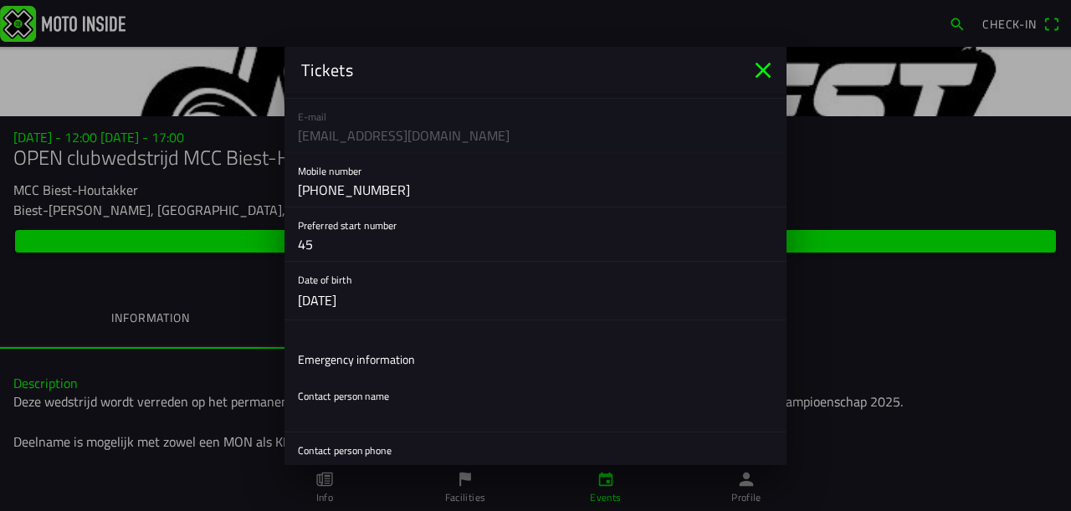
scroll to position [167, 0]
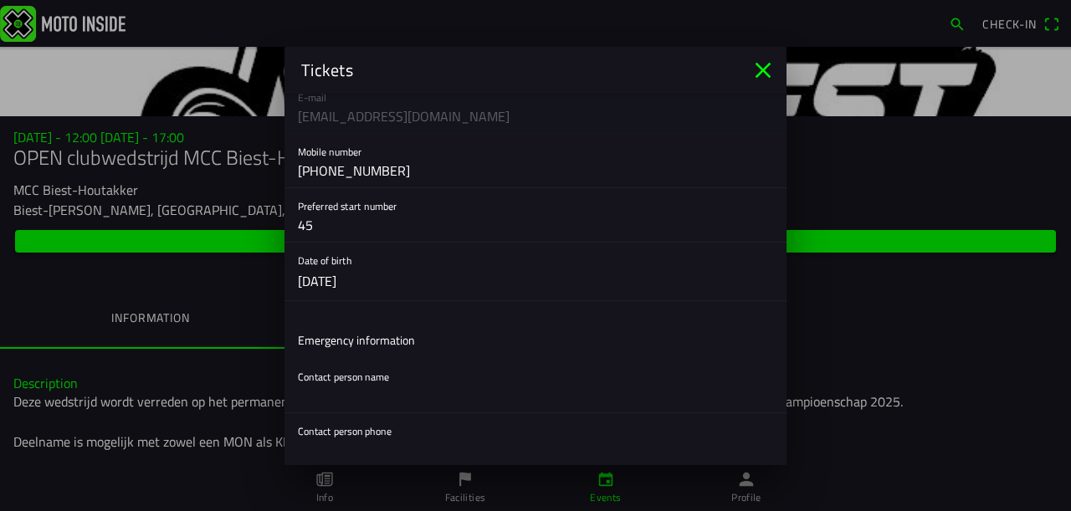
click at [359, 400] on input "text" at bounding box center [535, 395] width 475 height 33
click at [328, 401] on input "text" at bounding box center [535, 395] width 475 height 33
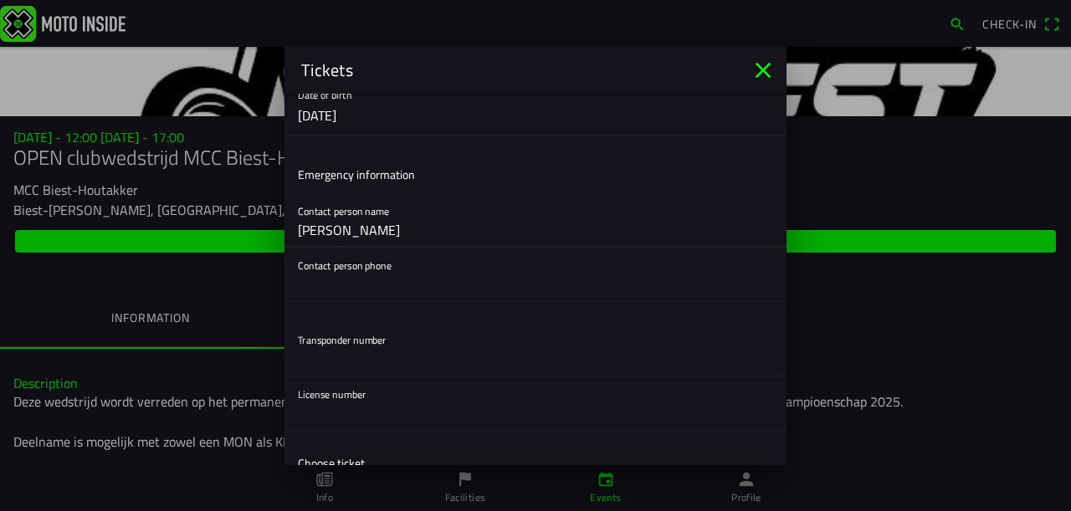
scroll to position [335, 0]
type input "[PERSON_NAME]"
click at [348, 296] on input "text" at bounding box center [535, 282] width 475 height 33
type input "[PHONE_NUMBER]"
click at [334, 350] on input "text" at bounding box center [535, 356] width 475 height 33
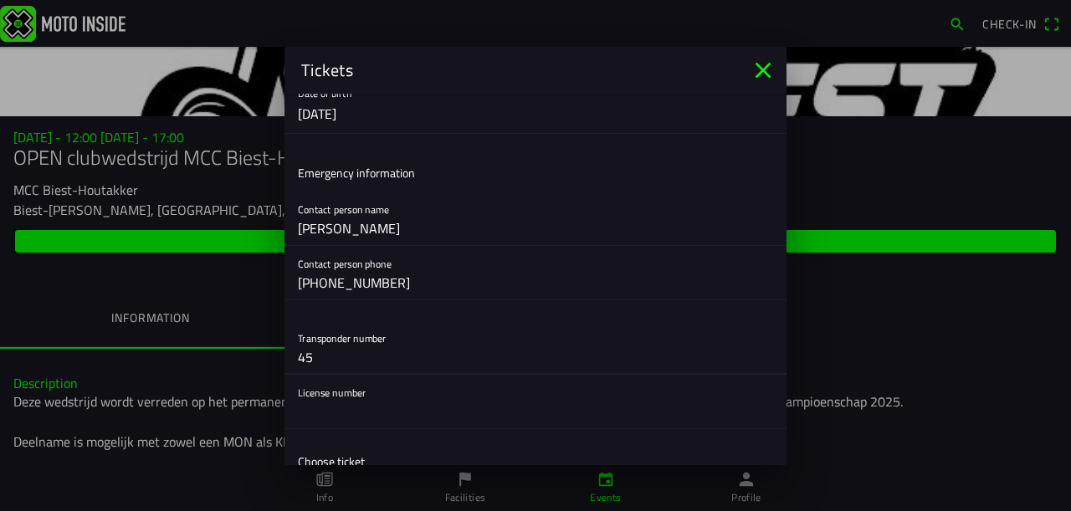
type input "45"
click at [330, 409] on input "text" at bounding box center [535, 411] width 475 height 33
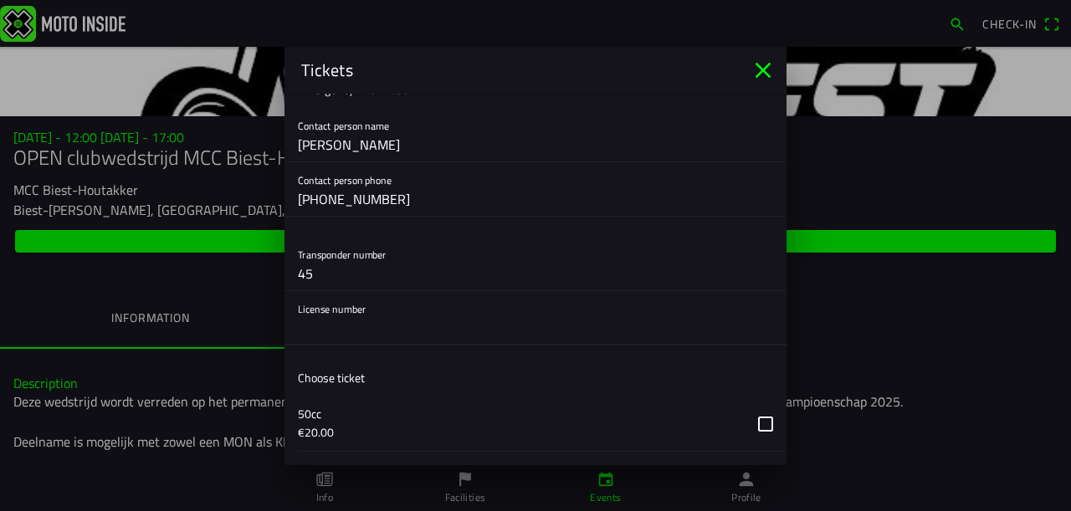
type input "0"
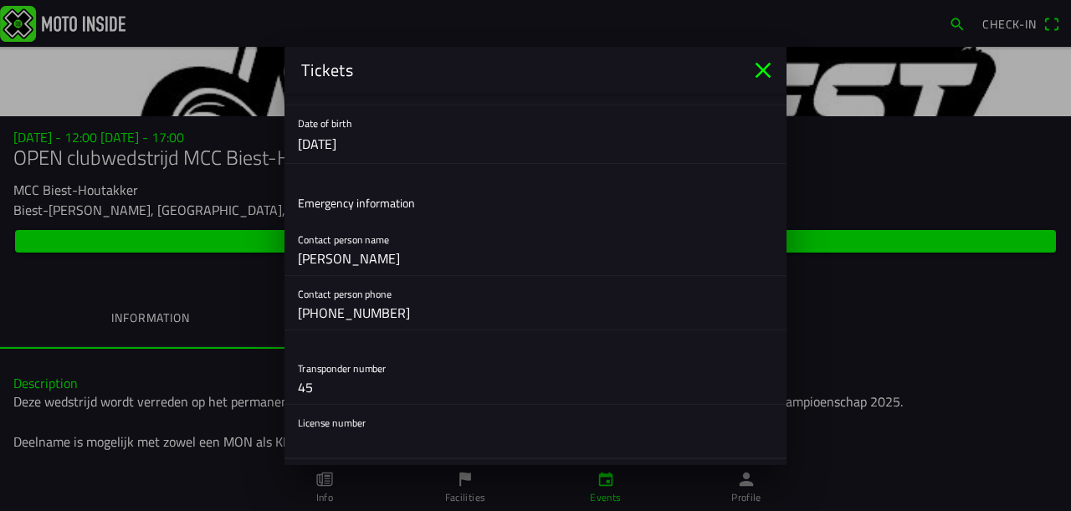
scroll to position [335, 0]
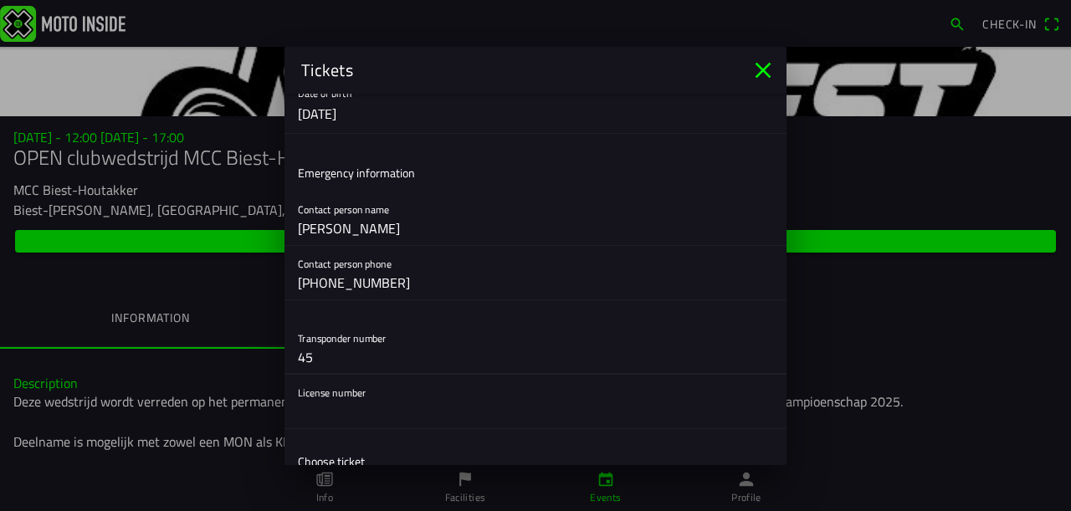
drag, startPoint x: 398, startPoint y: 340, endPoint x: 298, endPoint y: 332, distance: 100.6
click at [298, 333] on div "Transponder number 45" at bounding box center [535, 347] width 475 height 54
drag, startPoint x: 298, startPoint y: 332, endPoint x: 398, endPoint y: 340, distance: 100.6
click at [398, 340] on div "Transponder number 45" at bounding box center [535, 347] width 475 height 54
drag, startPoint x: 358, startPoint y: 340, endPoint x: 304, endPoint y: 332, distance: 54.1
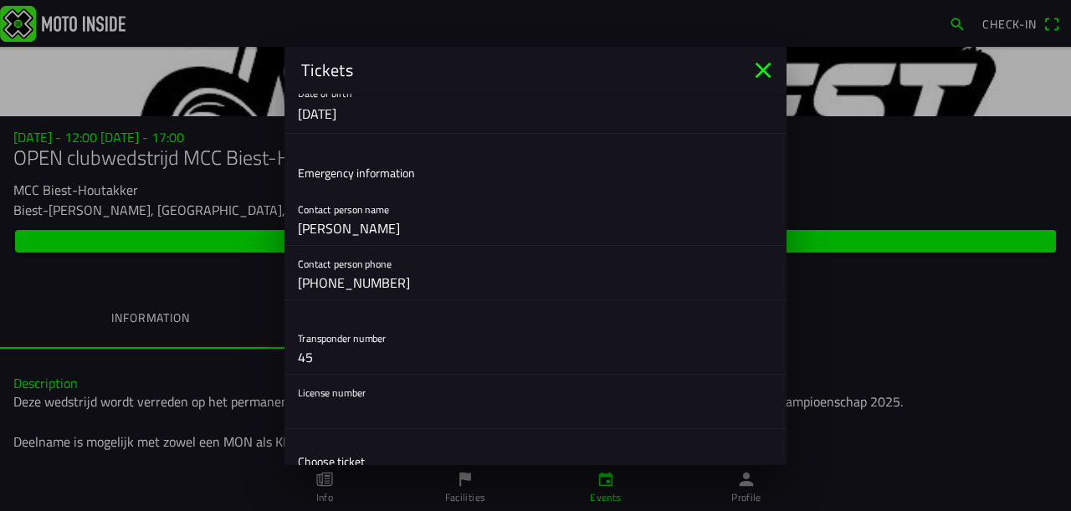
click at [306, 331] on div "Transponder number 45" at bounding box center [535, 347] width 475 height 54
drag, startPoint x: 298, startPoint y: 333, endPoint x: 359, endPoint y: 334, distance: 61.1
click at [359, 334] on div "Transponder number 45" at bounding box center [535, 347] width 475 height 54
click at [338, 331] on div "Transponder number 45" at bounding box center [535, 347] width 475 height 54
drag, startPoint x: 290, startPoint y: 330, endPoint x: 382, endPoint y: 334, distance: 92.1
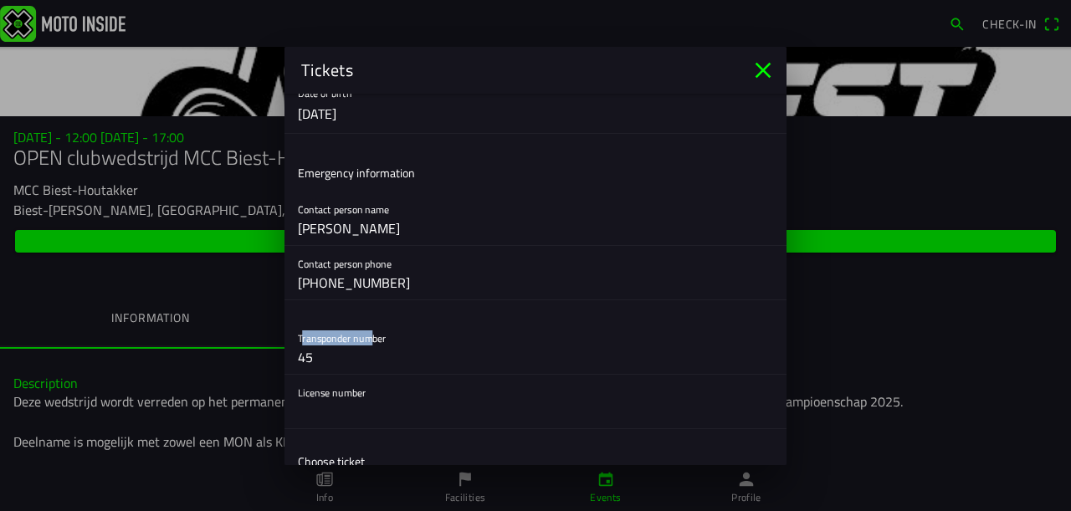
click at [385, 336] on div "Transponder number 45" at bounding box center [535, 347] width 502 height 54
copy ion-label "Transponder nu"
drag, startPoint x: 341, startPoint y: 356, endPoint x: 258, endPoint y: 354, distance: 82.8
click at [258, 354] on ion-modal "Tickets Registration form First name [PERSON_NAME] Last name [PERSON_NAME] E-ma…" at bounding box center [535, 255] width 1071 height 511
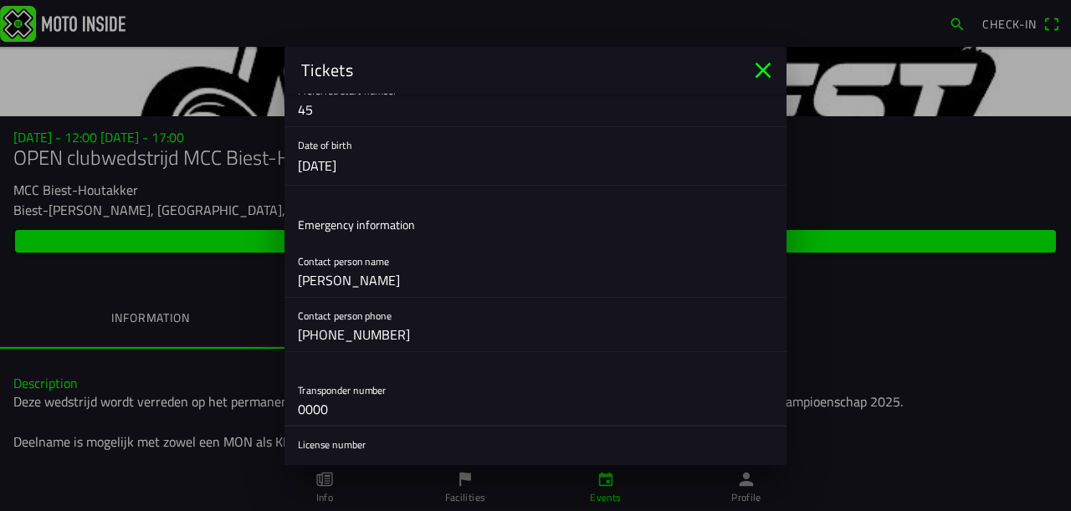
scroll to position [418, 0]
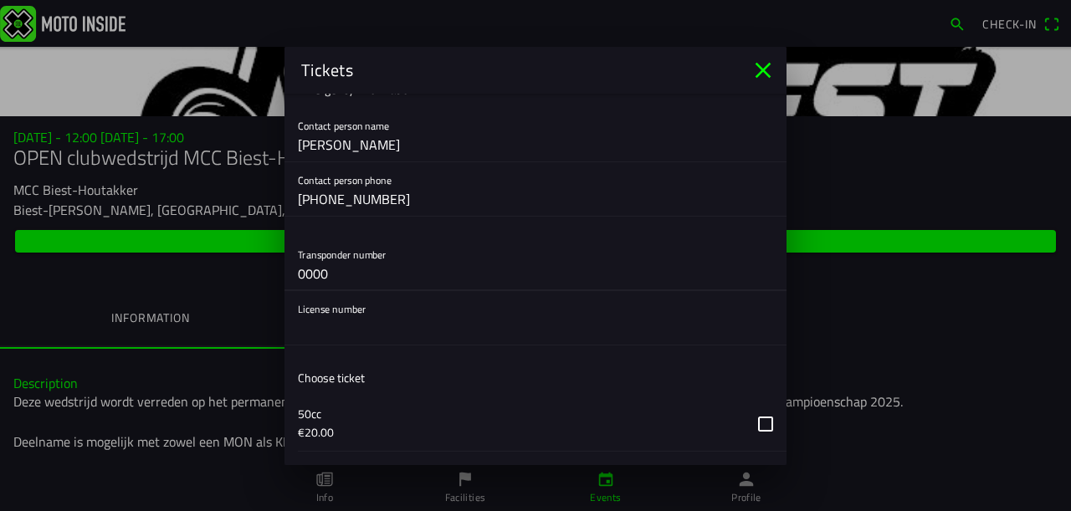
type input "0000"
click at [330, 331] on input "text" at bounding box center [535, 327] width 475 height 33
click at [320, 331] on input "text" at bounding box center [535, 327] width 475 height 33
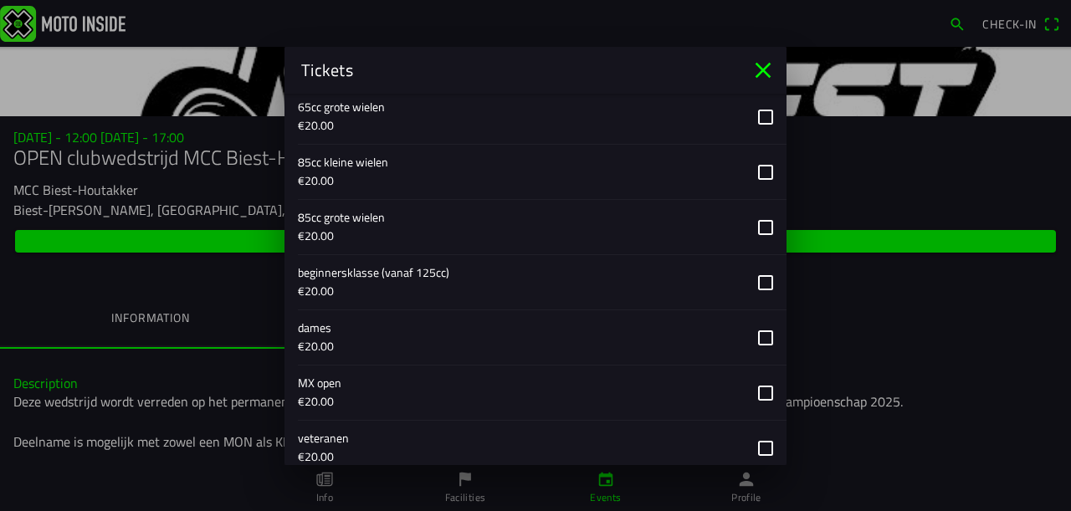
scroll to position [836, 0]
type input "942174"
click at [747, 279] on button "button" at bounding box center [542, 281] width 488 height 54
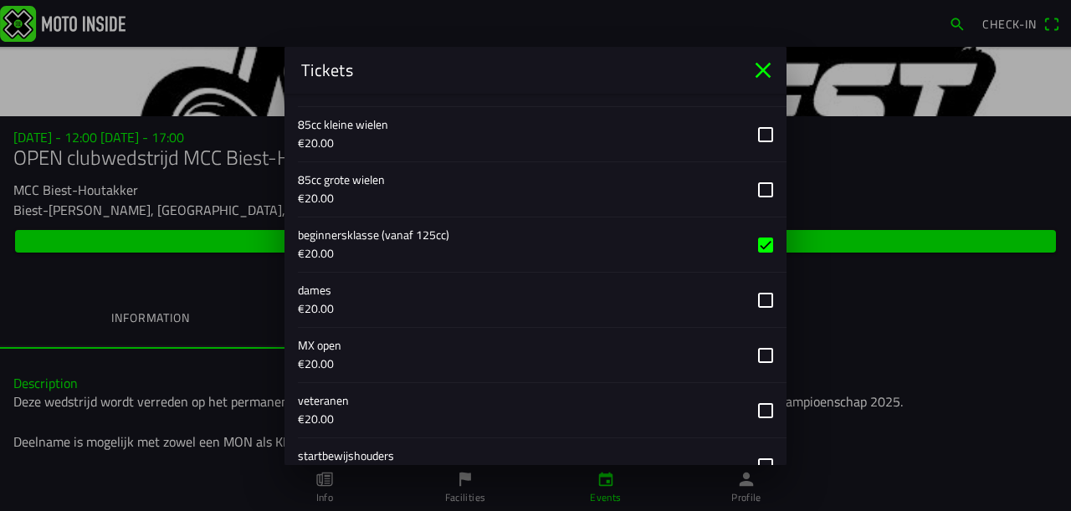
scroll to position [871, 0]
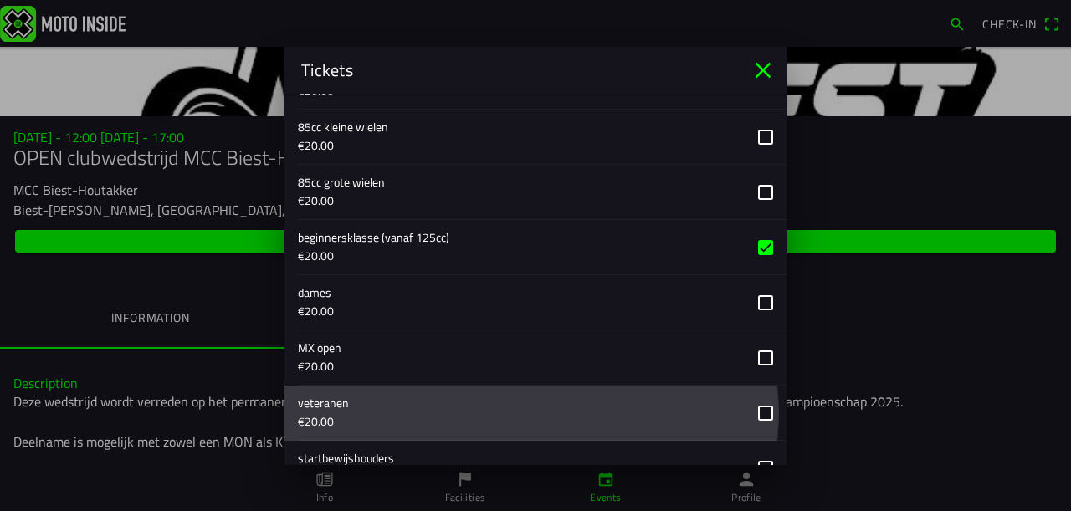
drag, startPoint x: 351, startPoint y: 405, endPoint x: 301, endPoint y: 397, distance: 50.7
click at [301, 397] on button "button" at bounding box center [542, 413] width 488 height 54
drag, startPoint x: 301, startPoint y: 397, endPoint x: 336, endPoint y: 401, distance: 35.3
click at [336, 401] on div "veteranen €20.00" at bounding box center [535, 413] width 502 height 55
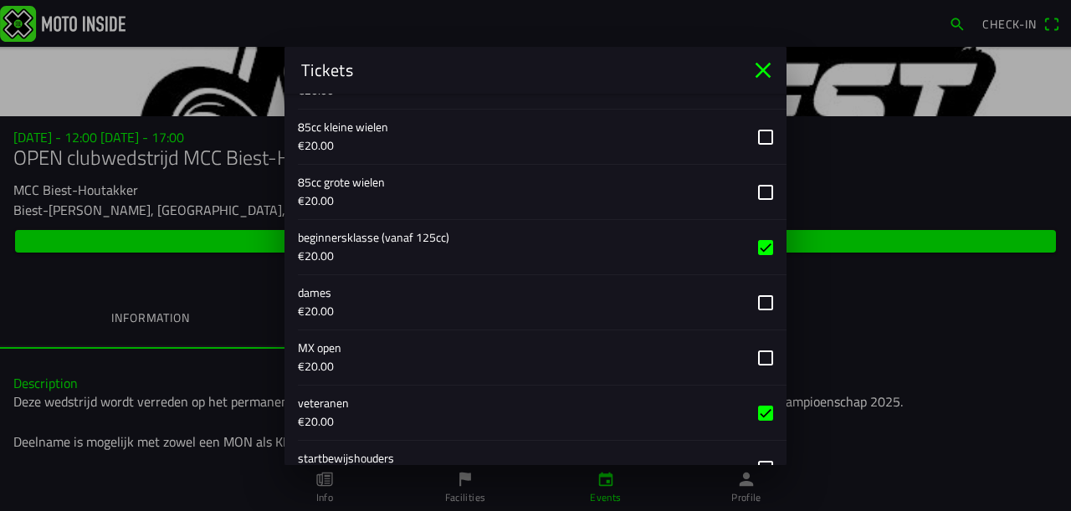
copy ion-text
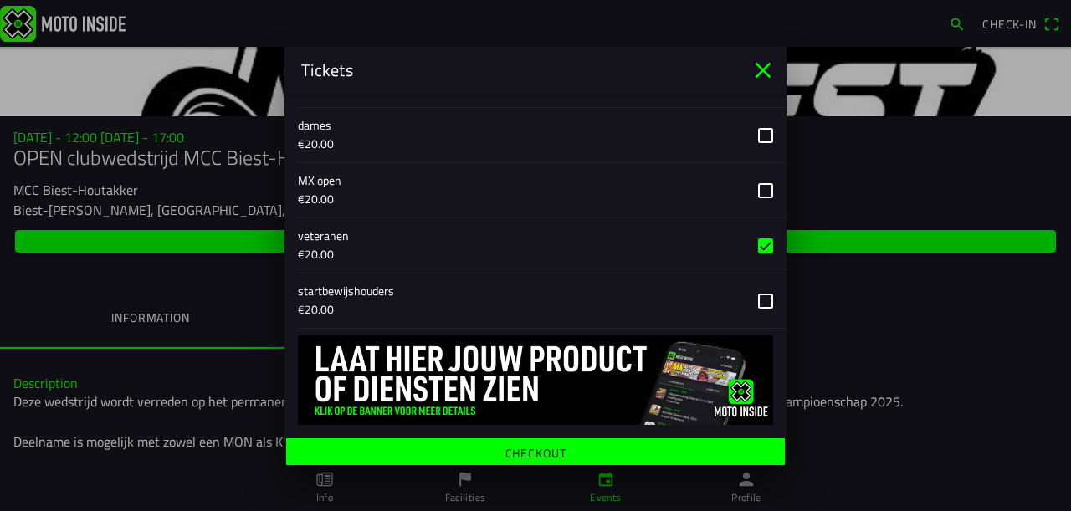
click at [508, 447] on ion-label "Checkout" at bounding box center [535, 453] width 61 height 12
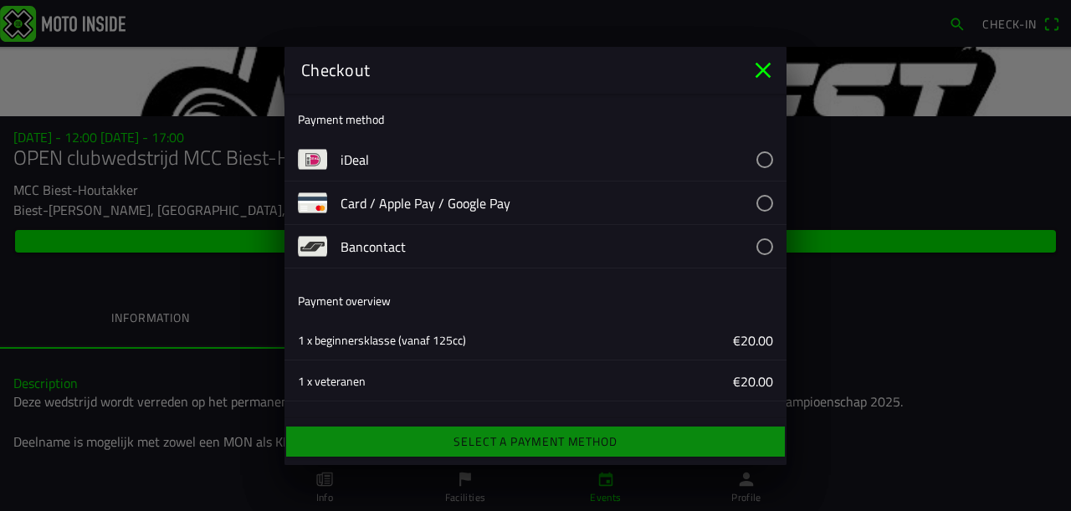
click at [743, 198] on button "button" at bounding box center [563, 202] width 446 height 43
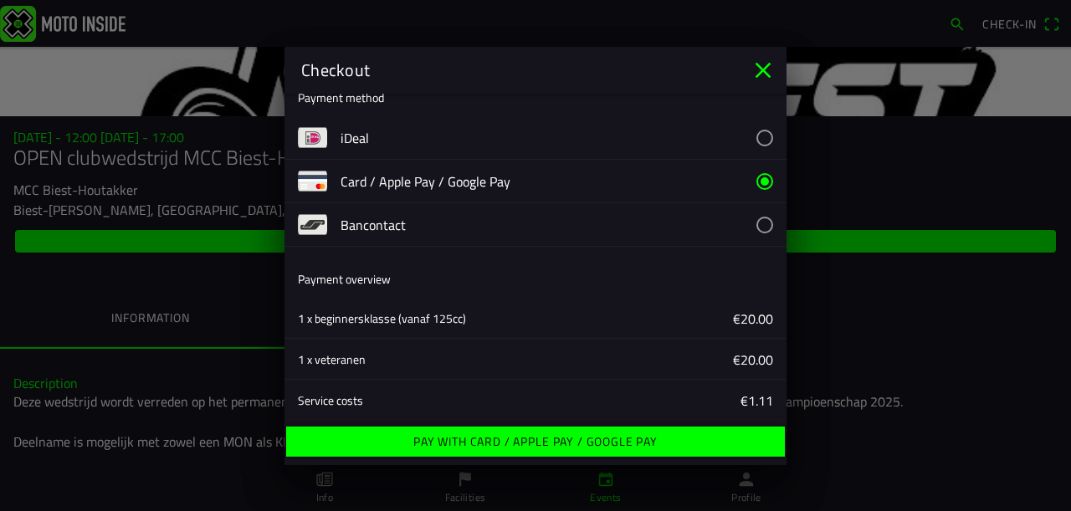
scroll to position [0, 0]
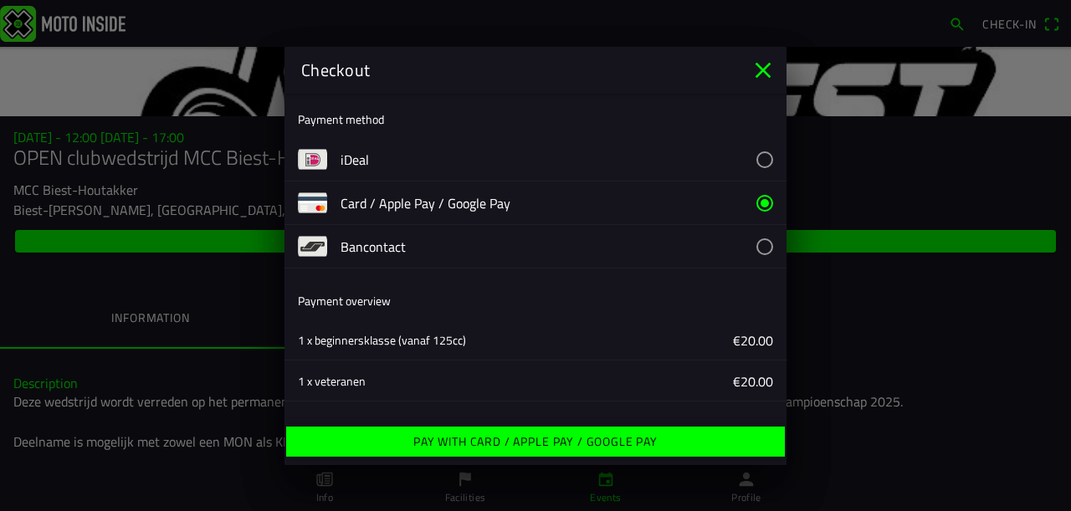
click at [761, 67] on icon "close" at bounding box center [762, 70] width 27 height 27
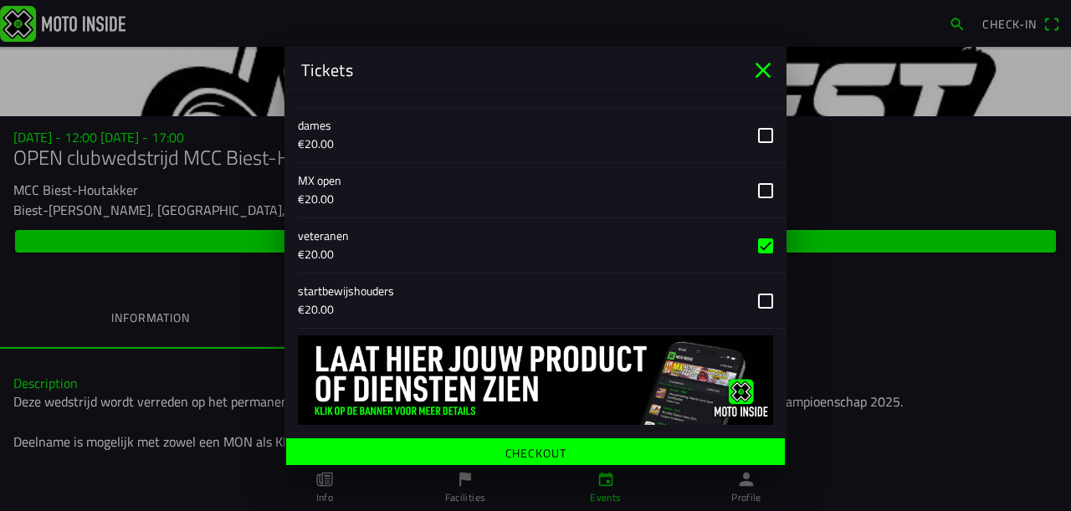
click at [754, 238] on button "button" at bounding box center [542, 245] width 488 height 54
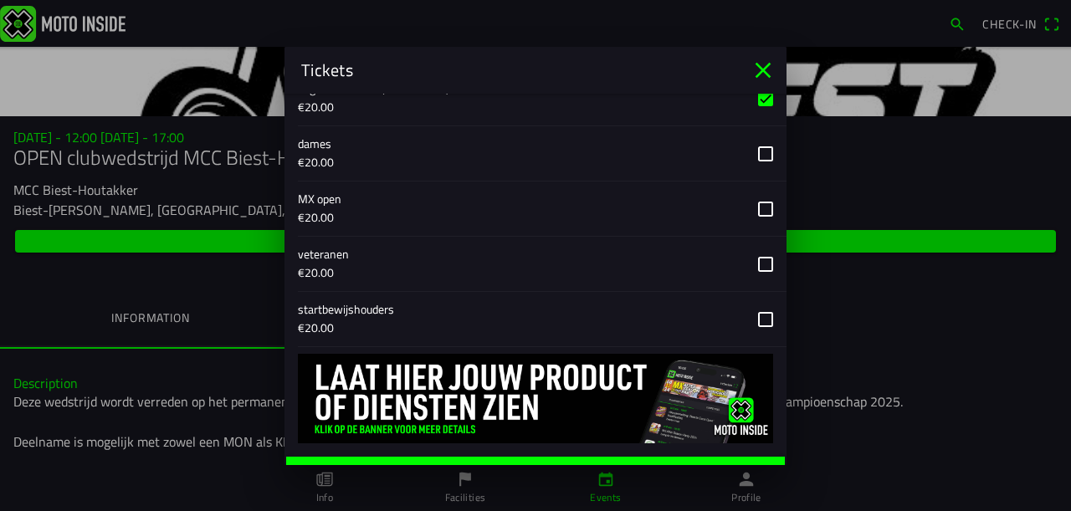
scroll to position [1038, 0]
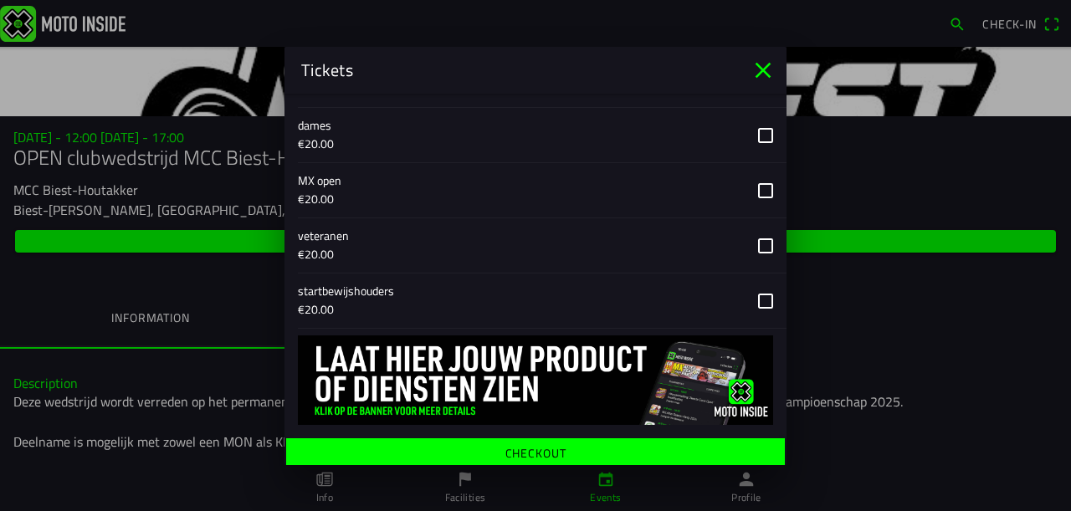
click at [519, 447] on ion-label "Checkout" at bounding box center [535, 453] width 61 height 12
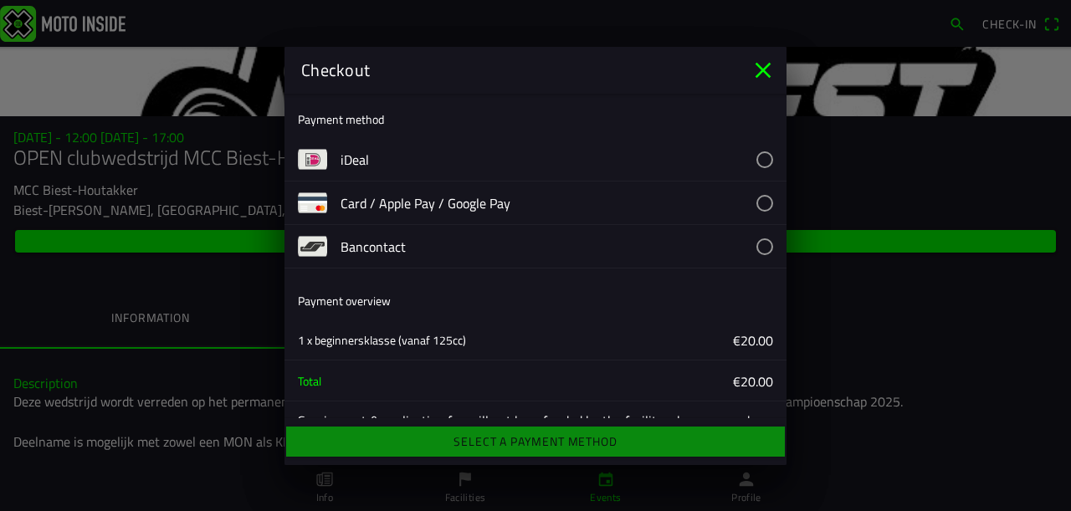
click at [749, 206] on button "button" at bounding box center [563, 202] width 446 height 43
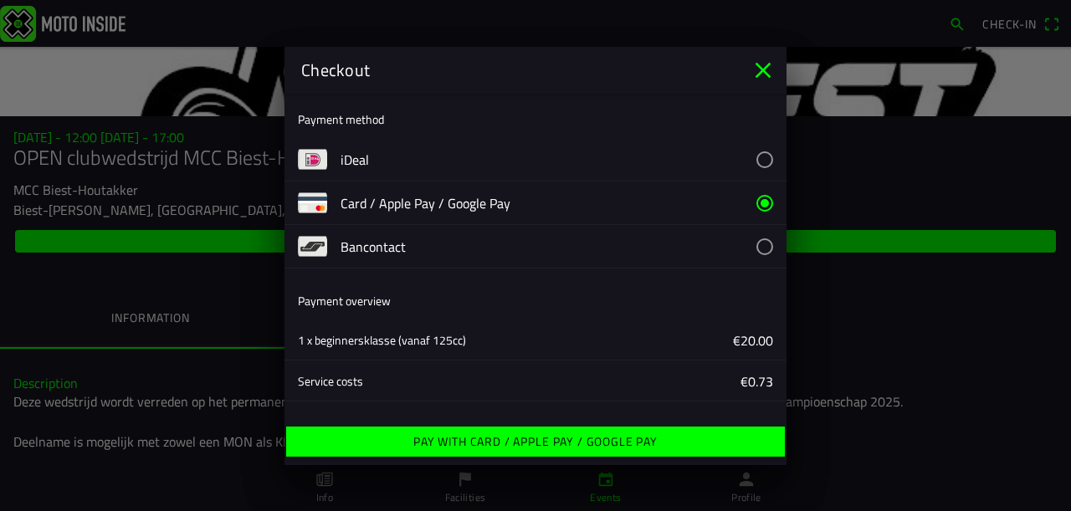
click at [534, 440] on ion-label "Pay with Card / Apple Pay / Google Pay" at bounding box center [535, 442] width 244 height 12
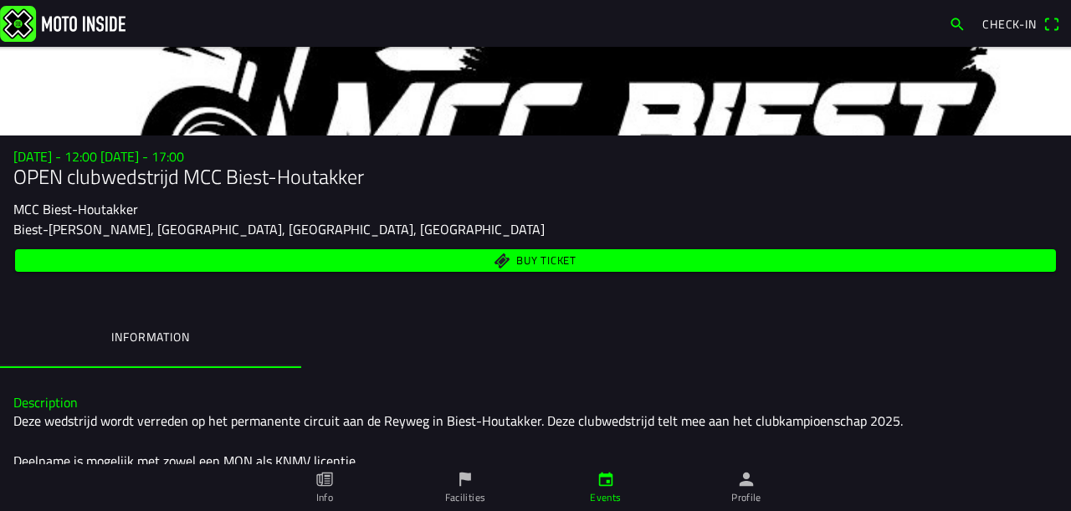
scroll to position [84, 0]
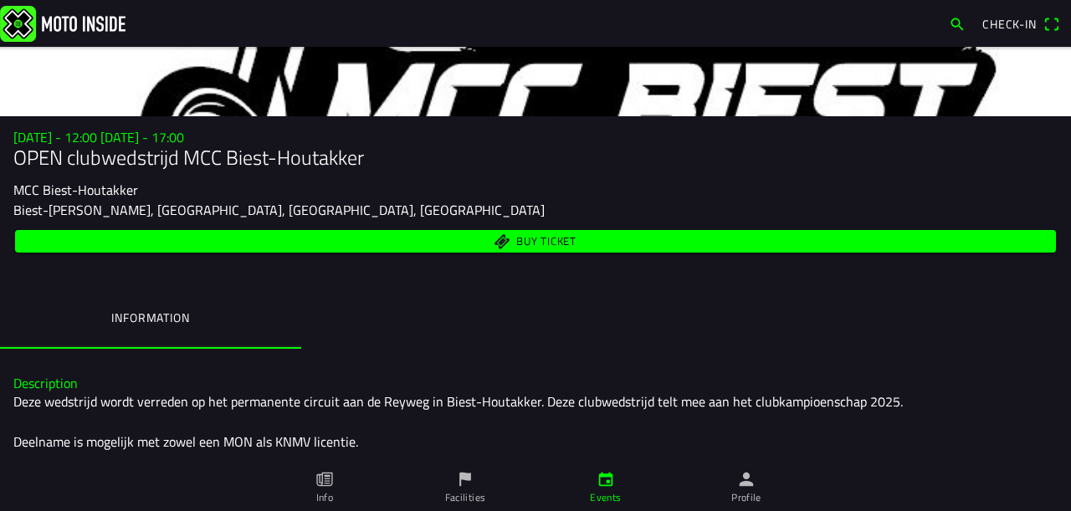
click at [516, 244] on span "Buy ticket" at bounding box center [546, 241] width 60 height 11
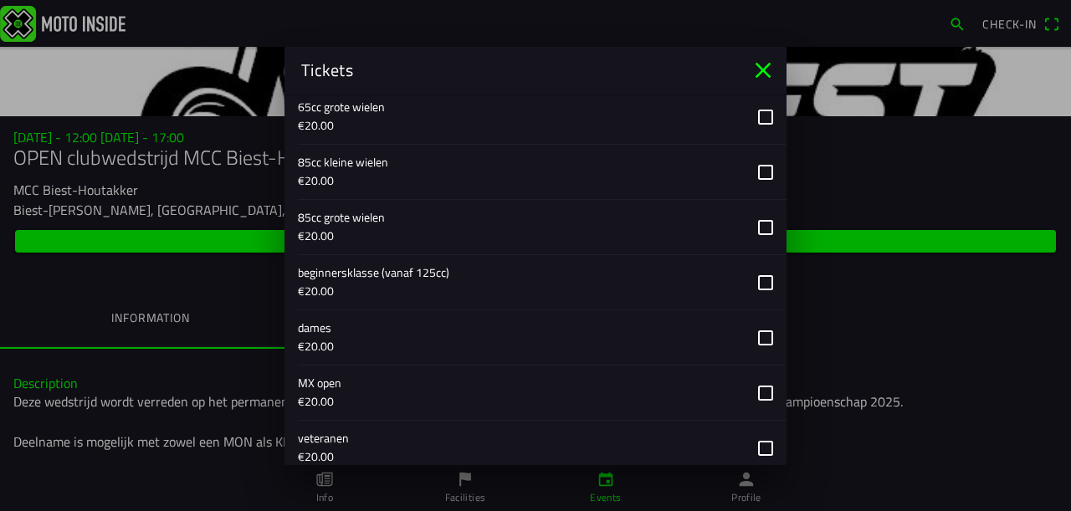
scroll to position [836, 0]
click at [754, 283] on button "button" at bounding box center [542, 281] width 488 height 54
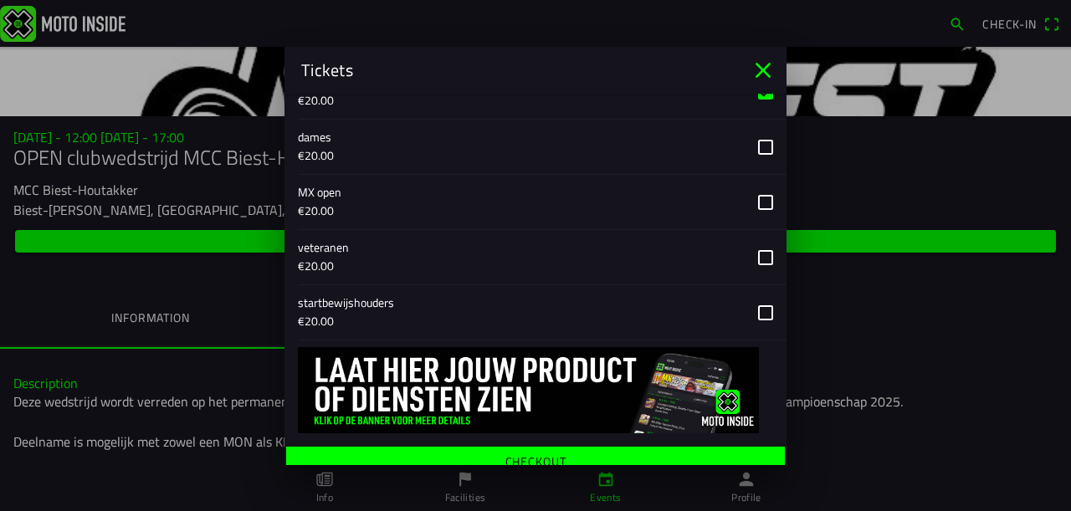
scroll to position [1038, 0]
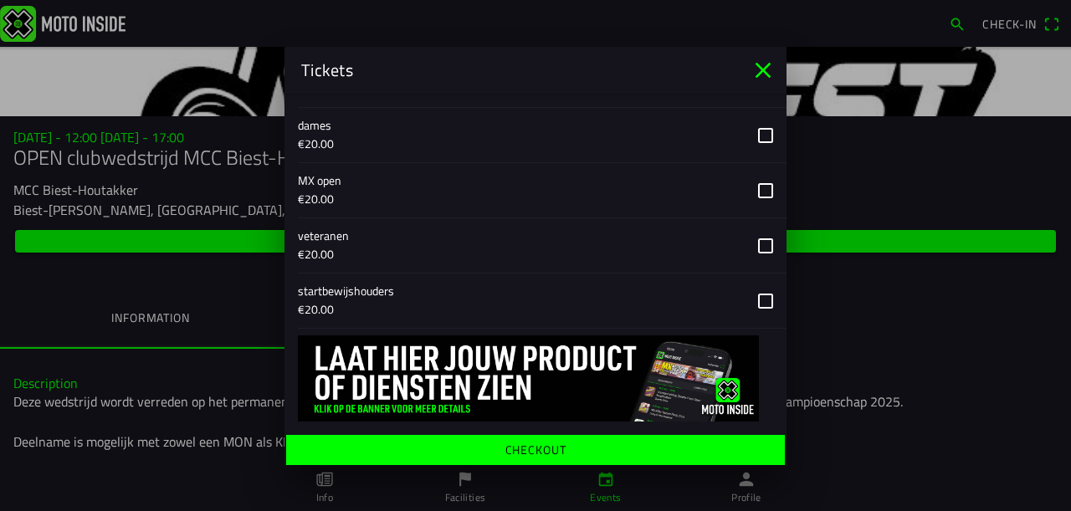
click at [545, 444] on ion-label "Checkout" at bounding box center [535, 450] width 61 height 12
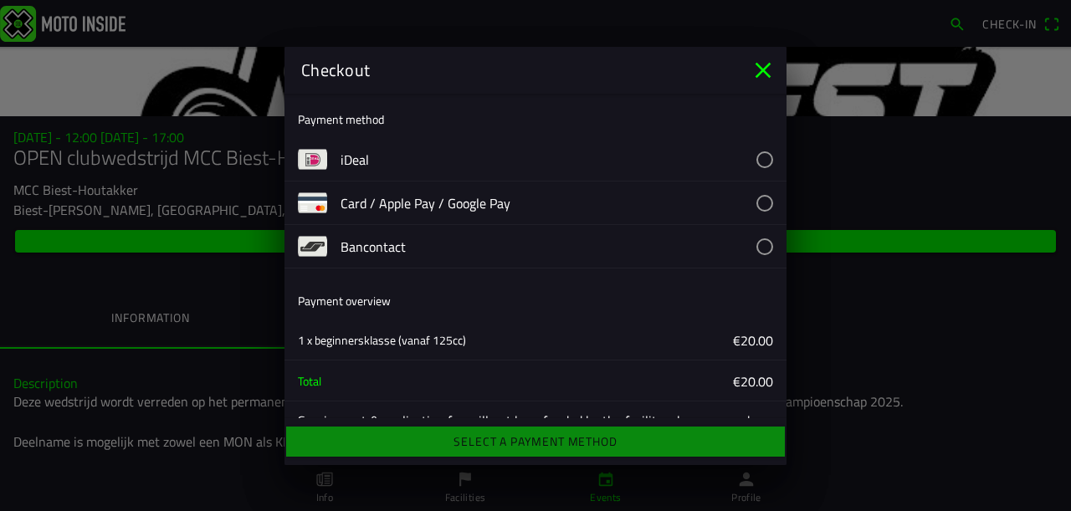
click at [373, 202] on button "button" at bounding box center [563, 202] width 446 height 43
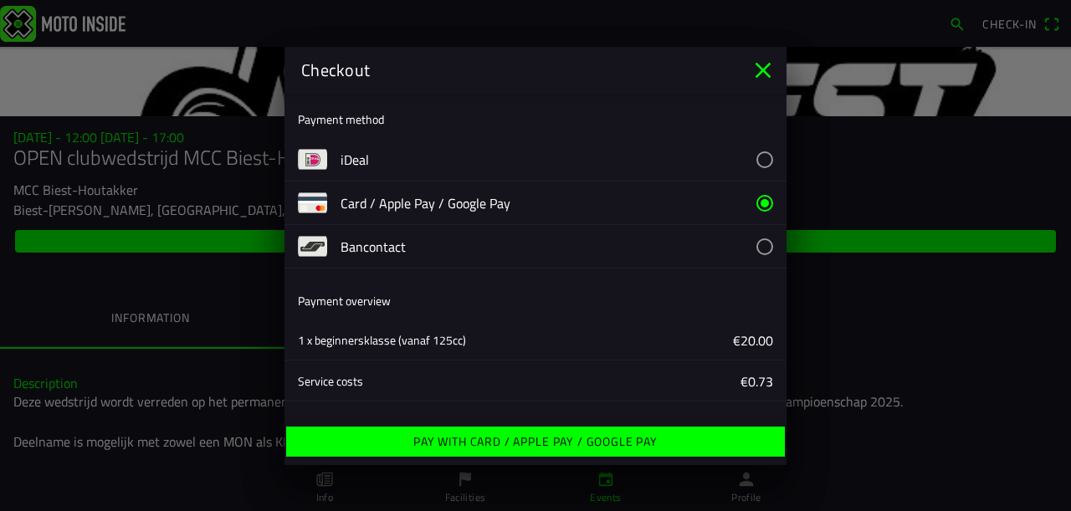
click at [507, 440] on ion-label "Pay with Card / Apple Pay / Google Pay" at bounding box center [535, 442] width 244 height 12
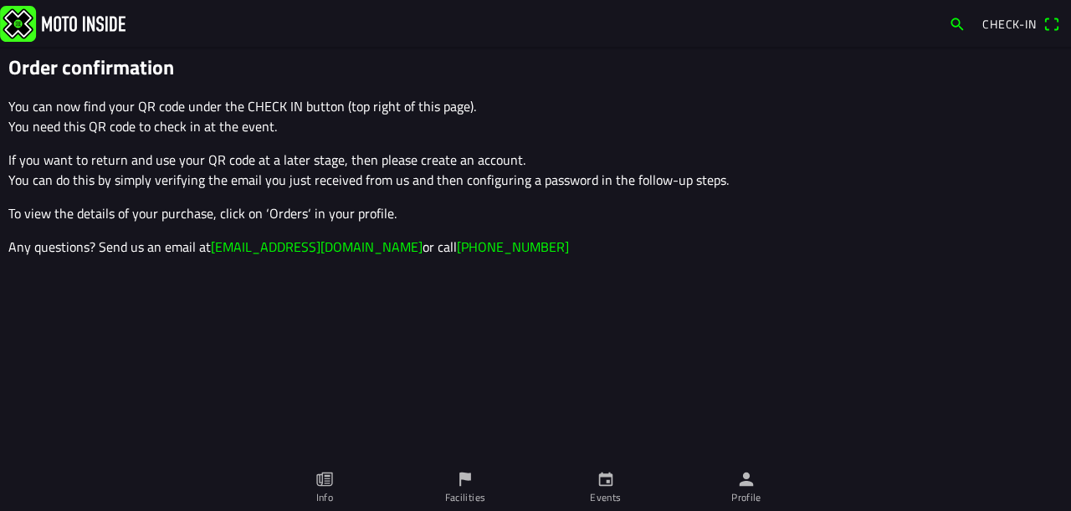
click at [1024, 20] on span "Check-in" at bounding box center [1009, 24] width 54 height 18
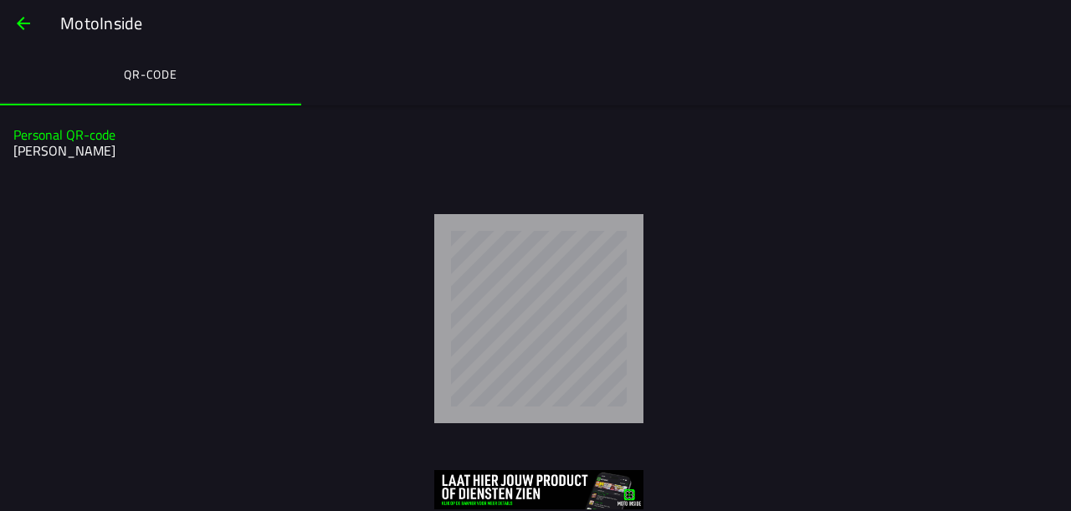
scroll to position [11, 0]
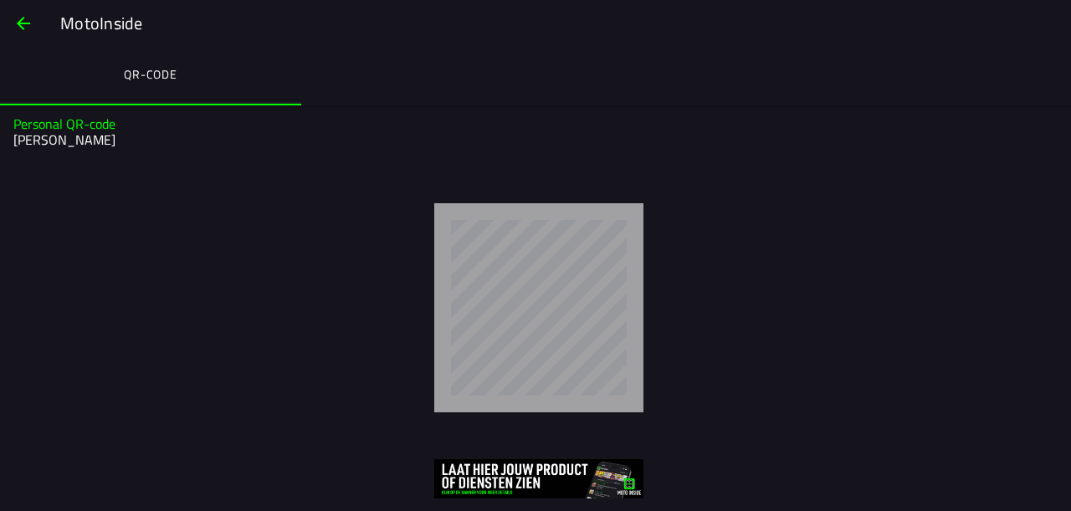
click at [17, 28] on span "button" at bounding box center [23, 23] width 20 height 40
